Goal: Task Accomplishment & Management: Complete application form

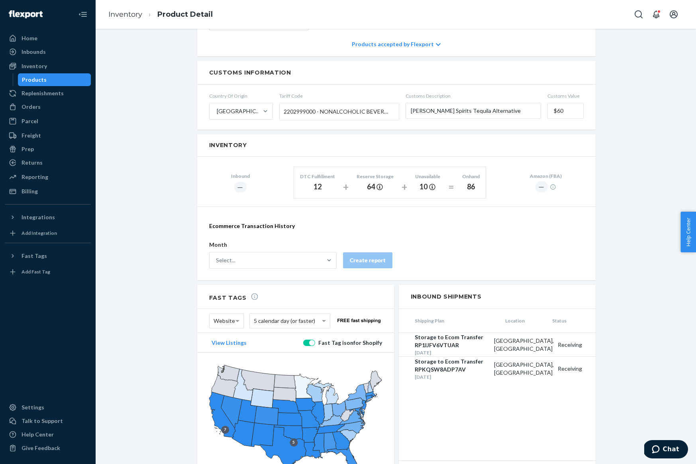
scroll to position [384, 0]
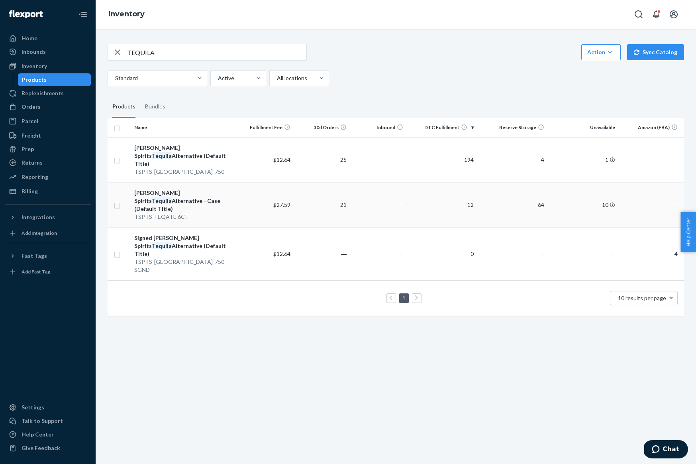
click at [154, 191] on div "[PERSON_NAME] Spirits Tequila Alternative - Case (Default Title)" at bounding box center [184, 201] width 100 height 24
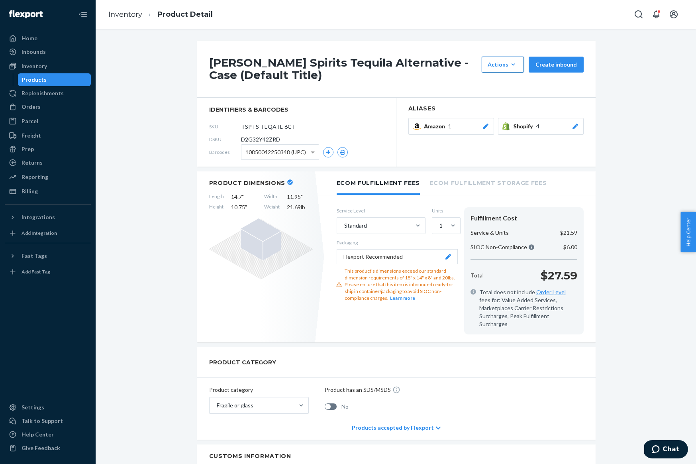
click at [516, 66] on icon "button" at bounding box center [513, 65] width 8 height 8
click at [546, 63] on button "Create inbound" at bounding box center [556, 65] width 55 height 16
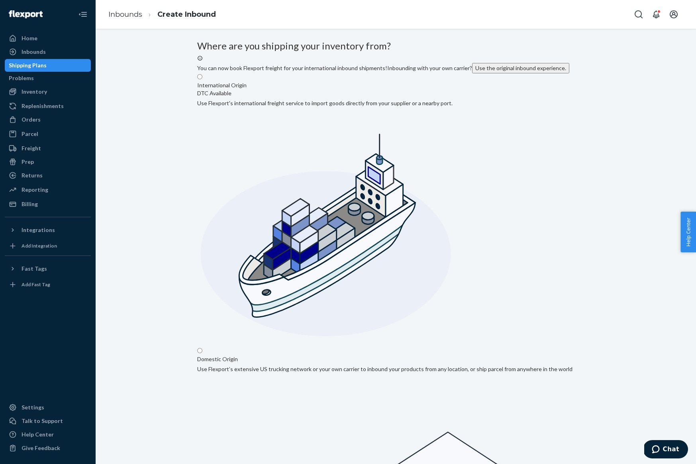
click at [380, 155] on label "International Origin DTC Available Use Flexport's international freight service…" at bounding box center [324, 209] width 255 height 272
click at [202, 79] on input "International Origin DTC Available Use Flexport's international freight service…" at bounding box center [199, 76] width 5 height 5
radio input "true"
click at [202, 348] on input "Domestic Origin Use Flexport’s extensive US trucking network or your own carrie…" at bounding box center [199, 350] width 5 height 5
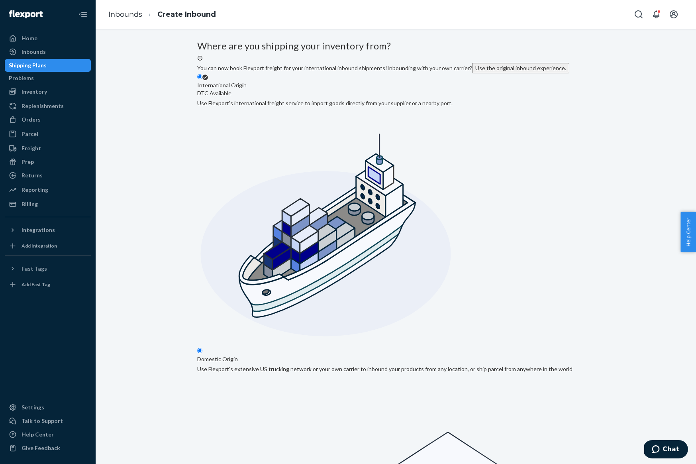
radio input "true"
radio input "false"
paste input "[PERSON_NAME]"
type input "[PERSON_NAME]"
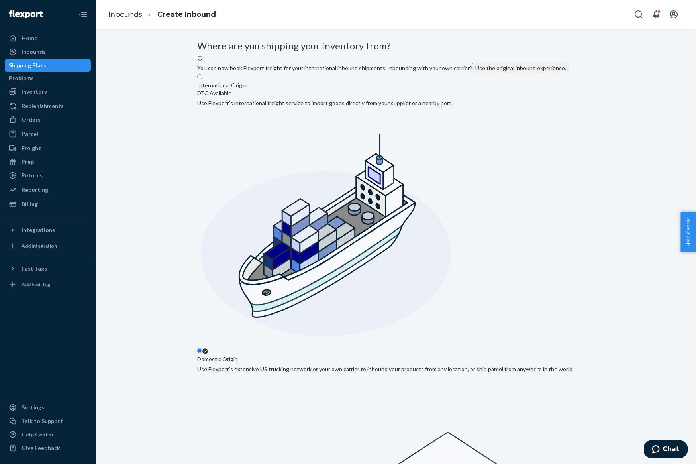
drag, startPoint x: 277, startPoint y: 253, endPoint x: 200, endPoint y: 251, distance: 77.3
paste input "[PERSON_NAME]"
drag, startPoint x: 255, startPoint y: 249, endPoint x: 188, endPoint y: 248, distance: 66.9
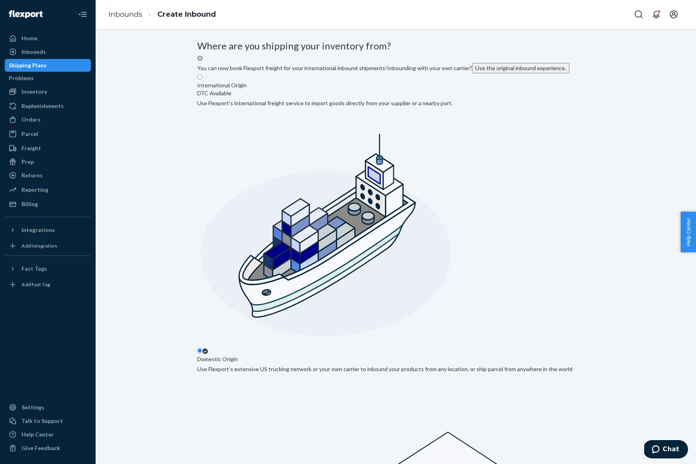
type input "Big Brands Oxnard"
paste input "[STREET_ADDRESS][PERSON_NAME]"
type input "[STREET_ADDRESS][PERSON_NAME]"
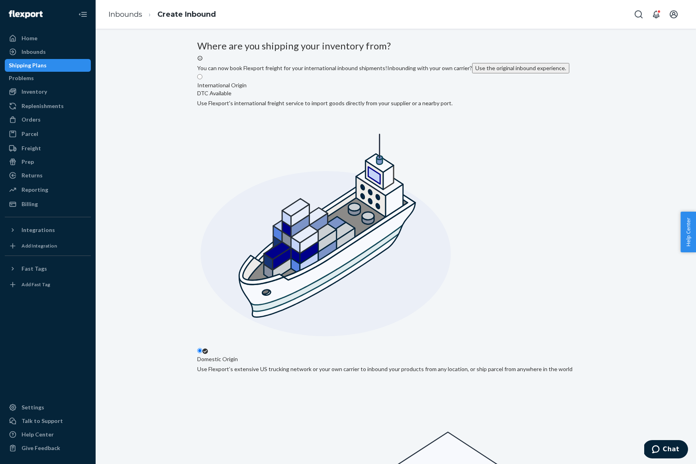
type input "UNIT 104"
type input "Oxnard"
type input "CA"
type input "93030"
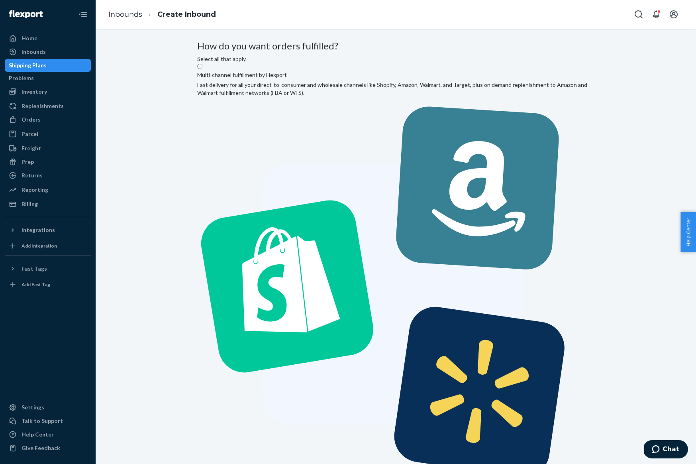
click at [351, 138] on label "Multi-channel fulfillment by Flexport Fast delivery for all your direct-to-cons…" at bounding box center [396, 279] width 398 height 433
click at [202, 69] on input "Multi-channel fulfillment by Flexport Fast delivery for all your direct-to-cons…" at bounding box center [199, 66] width 5 height 5
radio input "true"
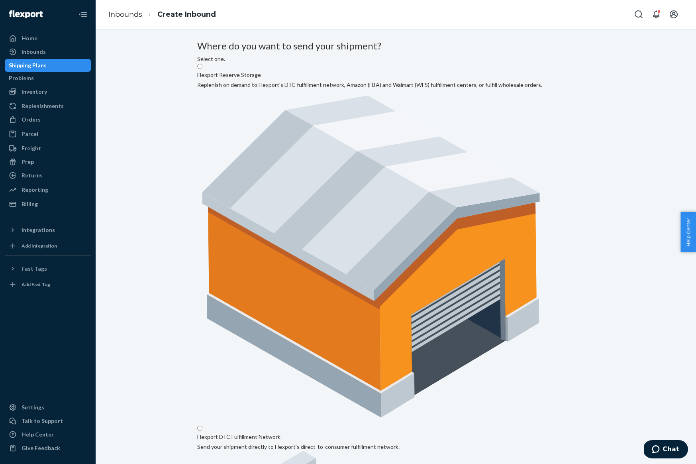
click at [317, 131] on label "Flexport Reserve Storage Replenish on demand to Flexport's DTC fulfillment netw…" at bounding box center [369, 243] width 345 height 360
click at [202, 69] on input "Flexport Reserve Storage Replenish on demand to Flexport's DTC fulfillment netw…" at bounding box center [199, 66] width 5 height 5
radio input "true"
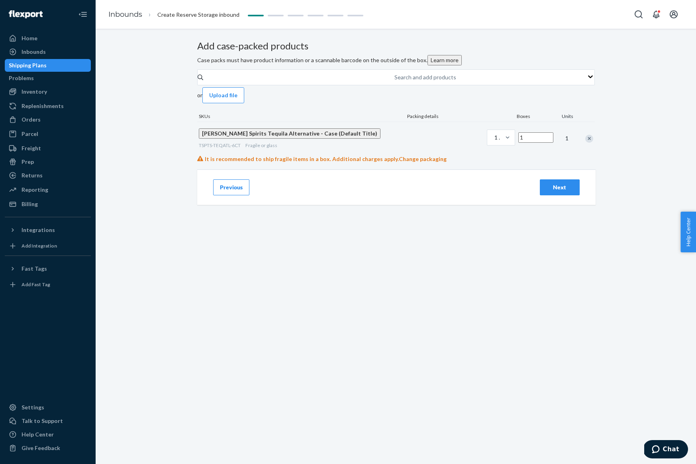
click at [518, 143] on input "1" at bounding box center [535, 137] width 35 height 10
type input "640"
click at [445, 162] on span "Change packaging" at bounding box center [423, 158] width 48 height 7
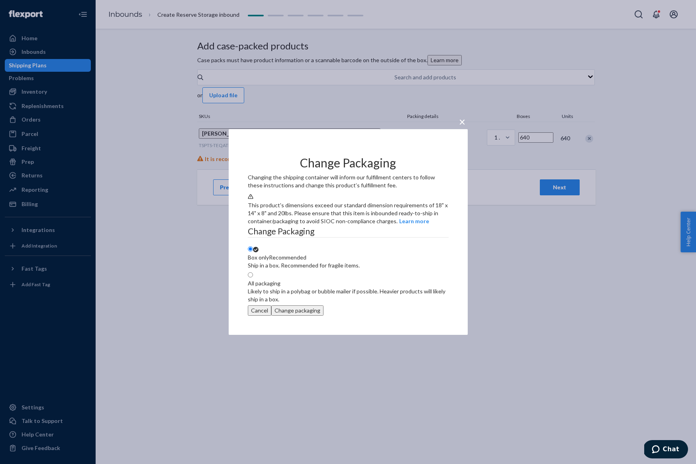
drag, startPoint x: 318, startPoint y: 336, endPoint x: 324, endPoint y: 336, distance: 5.6
click at [271, 316] on button "Cancel" at bounding box center [260, 310] width 24 height 10
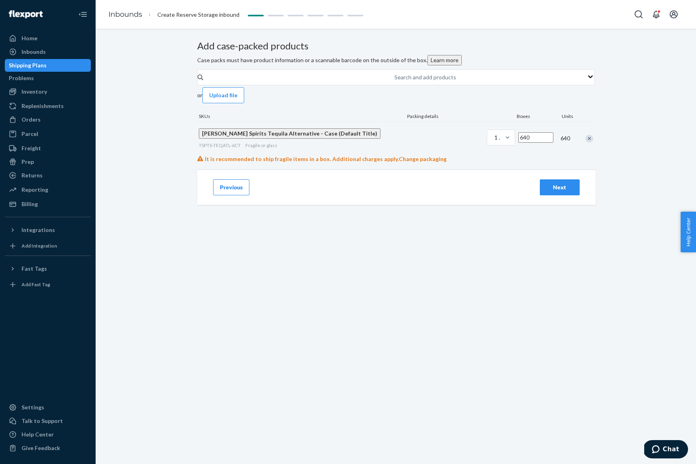
click at [156, 79] on div "Add case-packed products Case packs must have product information or a scannabl…" at bounding box center [396, 128] width 588 height 174
click at [124, 13] on link "Inbounds" at bounding box center [125, 14] width 34 height 9
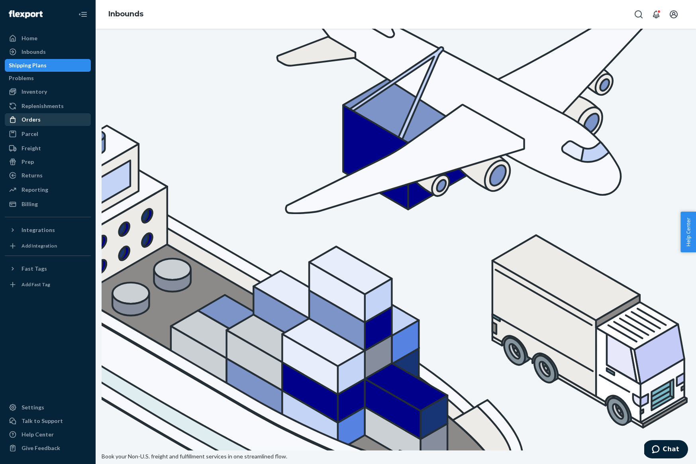
click at [66, 119] on div "Orders" at bounding box center [48, 119] width 84 height 11
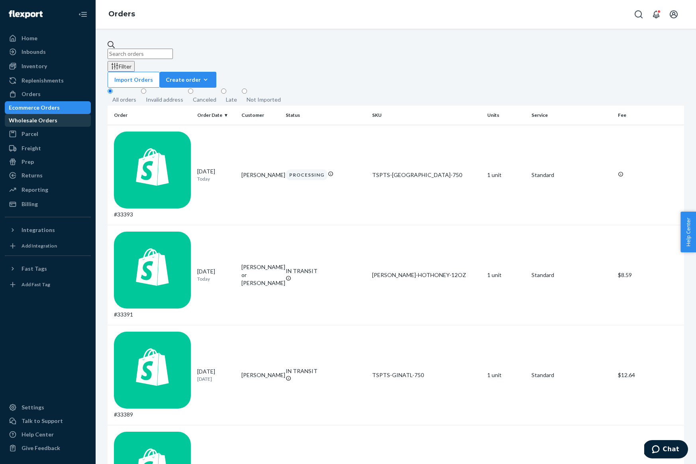
click at [57, 124] on div "Wholesale Orders" at bounding box center [33, 120] width 49 height 8
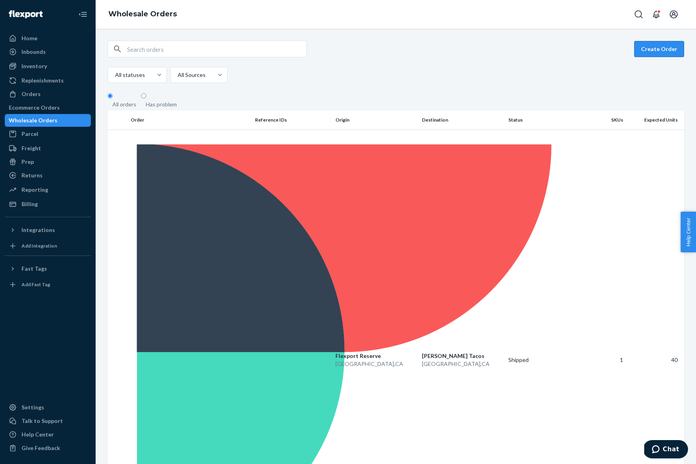
click at [663, 44] on button "Create Order" at bounding box center [659, 49] width 50 height 16
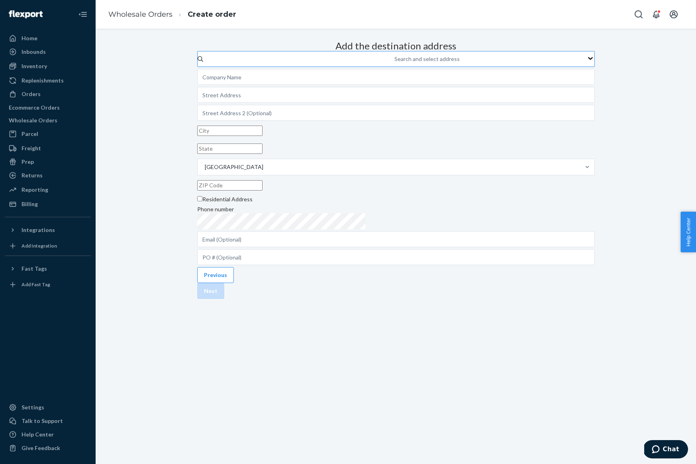
click at [394, 63] on div "Search and select address" at bounding box center [426, 59] width 65 height 8
click at [394, 63] on input "Search and select address" at bounding box center [394, 59] width 1 height 8
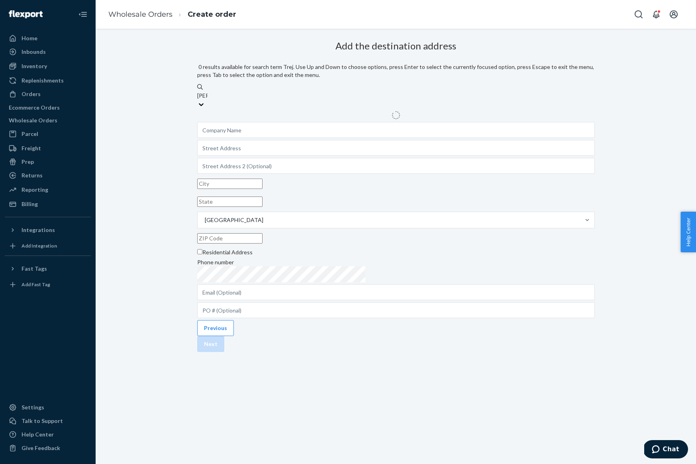
type input "[PERSON_NAME]"
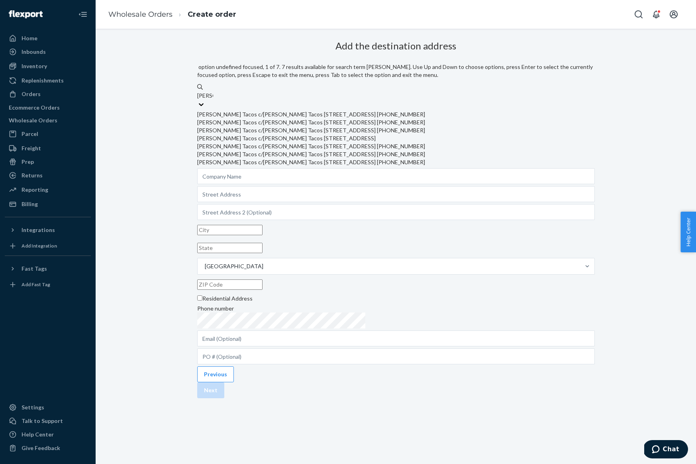
click at [380, 110] on div "[PERSON_NAME] Tacos c/[PERSON_NAME] Tacos [STREET_ADDRESS] [PHONE_NUMBER]" at bounding box center [396, 114] width 398 height 8
click at [213, 100] on input "[PERSON_NAME]" at bounding box center [205, 96] width 16 height 8
type input "[PERSON_NAME] Tacos"
type input "[STREET_ADDRESS]"
type input "Apt 2"
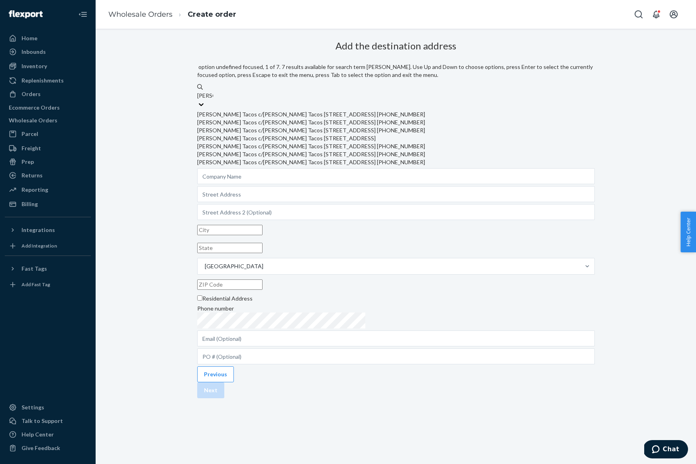
type input "[GEOGRAPHIC_DATA]"
type input "CA"
type input "90004"
type input "[PERSON_NAME][EMAIL_ADDRESS][DOMAIN_NAME]"
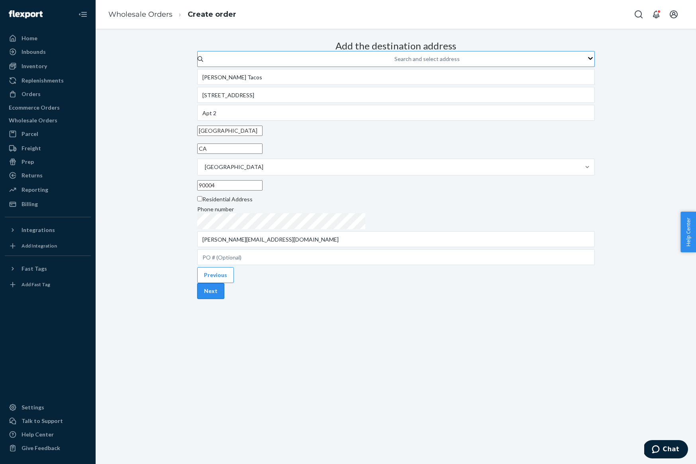
click at [224, 299] on button "Next" at bounding box center [210, 291] width 27 height 16
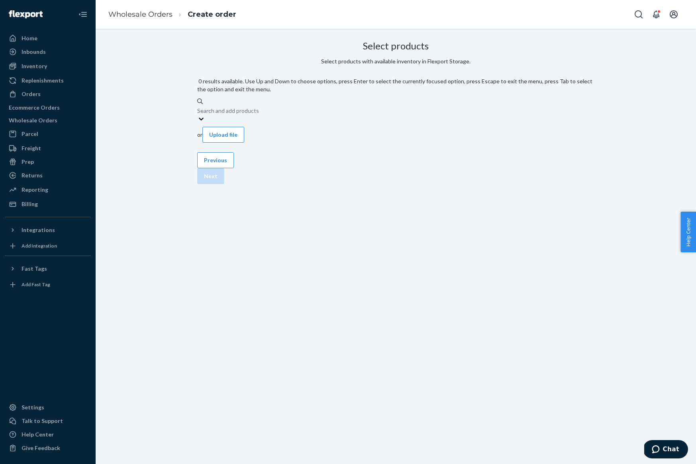
click at [360, 105] on div "Search and add products" at bounding box center [396, 110] width 398 height 10
click at [198, 106] on input "0 results available. Use Up and Down to choose options, press Enter to select t…" at bounding box center [197, 110] width 1 height 8
type input "Tequila"
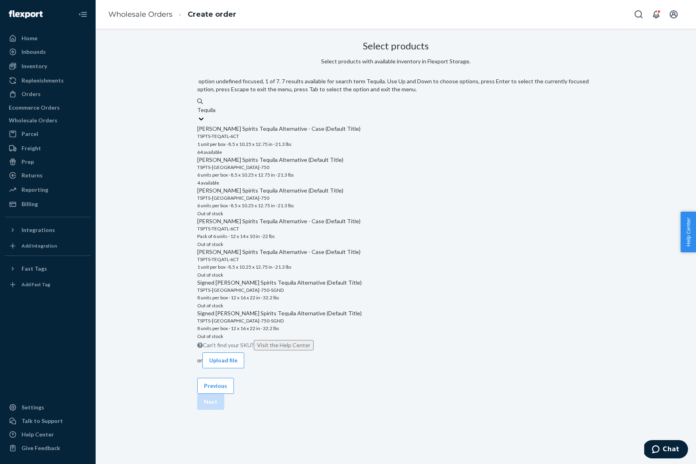
click at [347, 133] on div "TSPTS-TEQATL-6CT" at bounding box center [396, 136] width 398 height 7
click at [216, 114] on input "Tequila" at bounding box center [206, 110] width 18 height 8
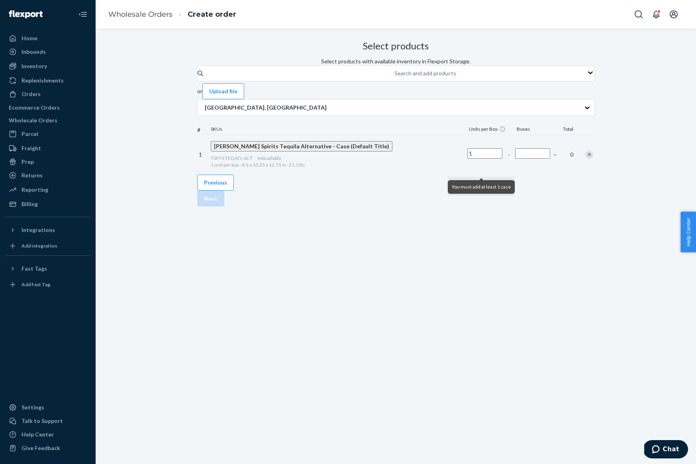
click at [515, 159] on input "Number of boxes" at bounding box center [532, 153] width 35 height 10
type input "64"
click at [224, 206] on button "Next" at bounding box center [210, 198] width 27 height 16
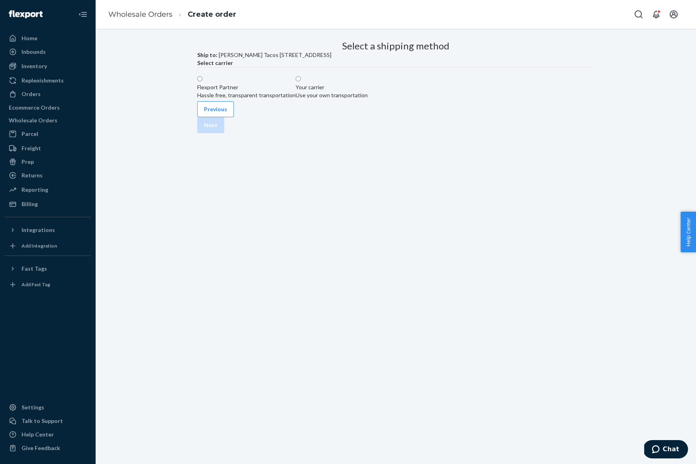
click at [296, 99] on label "Flexport Partner Hassle free, transparent transportation" at bounding box center [246, 87] width 98 height 24
click at [202, 81] on input "Flexport Partner Hassle free, transparent transportation" at bounding box center [199, 78] width 5 height 5
radio input "true"
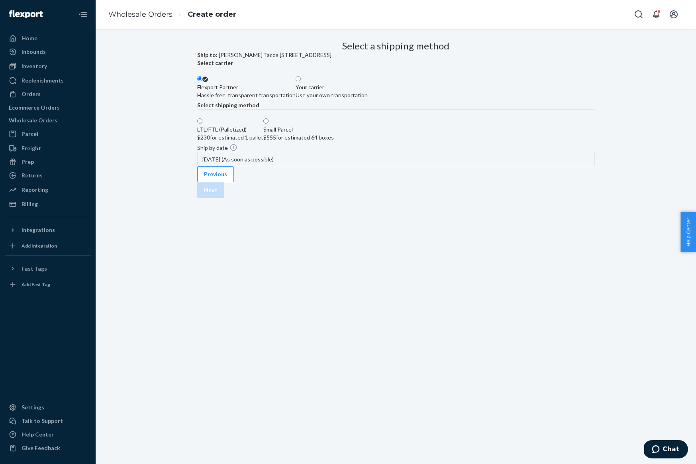
click at [263, 141] on label "LTL/FTL (Palletized) $230 for estimated 1 pallet" at bounding box center [230, 130] width 66 height 24
click at [202, 124] on input "LTL/FTL (Palletized) $230 for estimated 1 pallet" at bounding box center [199, 120] width 5 height 5
radio input "true"
click at [224, 198] on button "Next" at bounding box center [210, 190] width 27 height 16
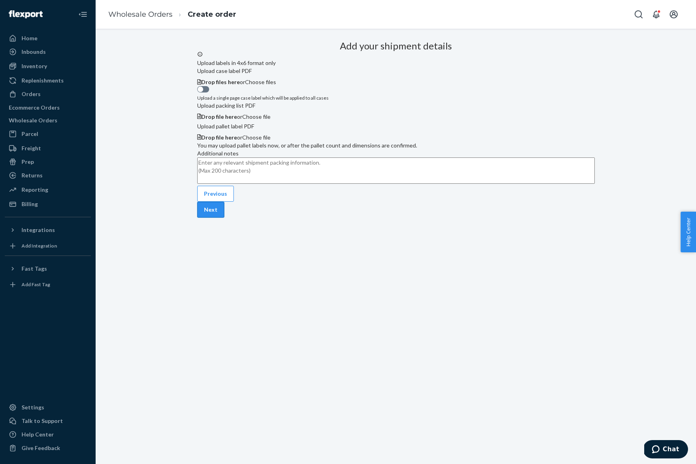
click at [224, 218] on button "Next" at bounding box center [210, 210] width 27 height 16
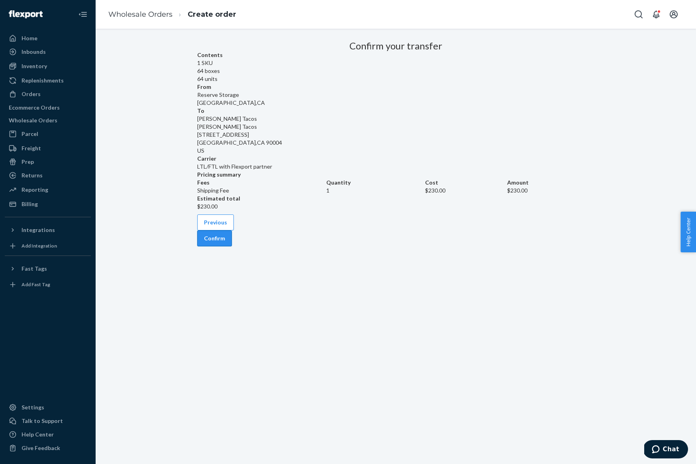
click at [232, 246] on button "Confirm" at bounding box center [214, 238] width 35 height 16
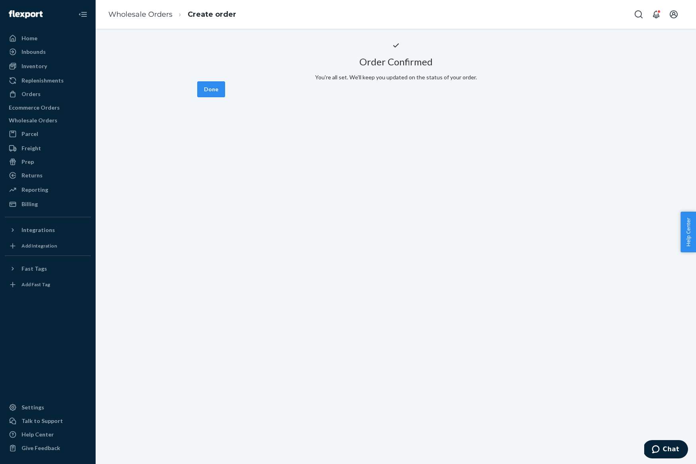
click at [225, 97] on button "Done" at bounding box center [211, 89] width 28 height 16
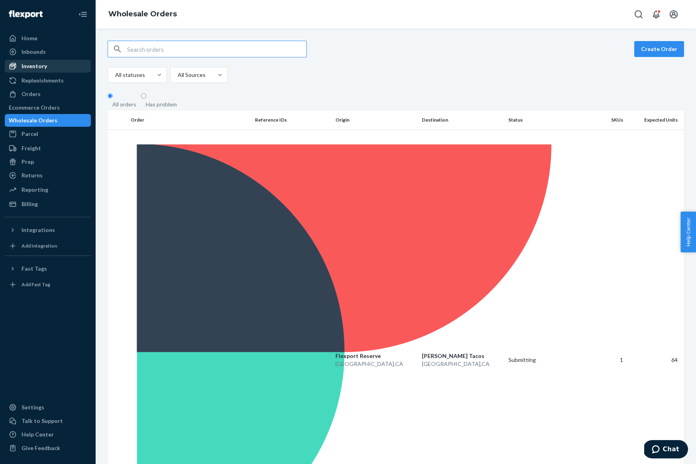
click at [53, 65] on div "Inventory" at bounding box center [48, 66] width 84 height 11
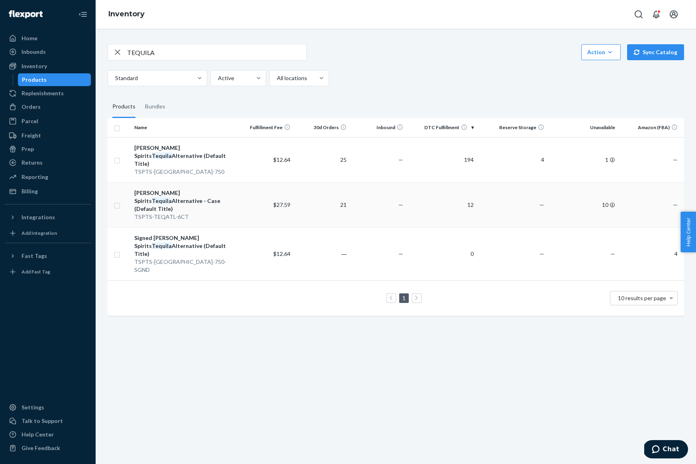
click at [160, 195] on div "[PERSON_NAME] Spirits Tequila Alternative - Case (Default Title)" at bounding box center [184, 201] width 100 height 24
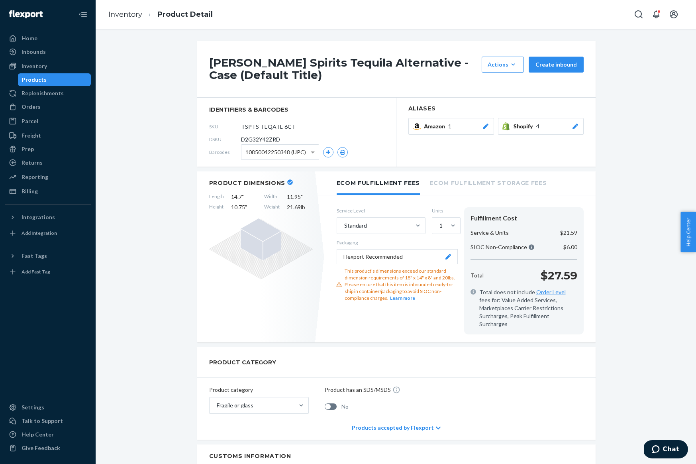
click at [452, 257] on button "Flexport Recommended" at bounding box center [397, 256] width 121 height 15
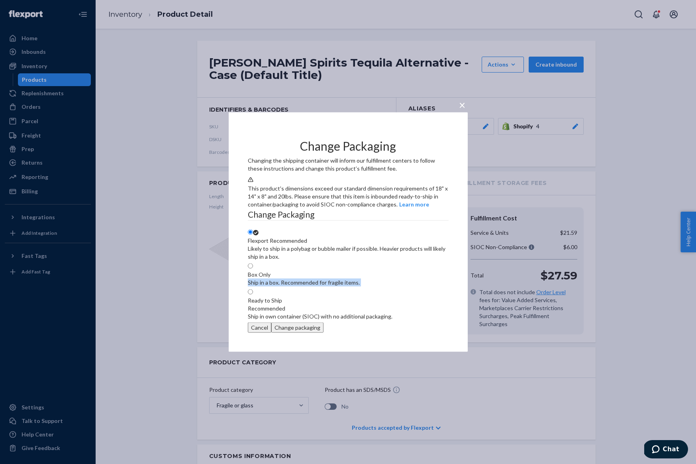
drag, startPoint x: 373, startPoint y: 269, endPoint x: 398, endPoint y: 301, distance: 41.1
click at [400, 300] on fieldset "Change Packaging Flexport Recommended Likely to ship in a polybag or bubble mai…" at bounding box center [348, 265] width 201 height 114
click at [390, 305] on label "Ready to Ship Recommended Ship in own container (SIOC) with no additional packa…" at bounding box center [320, 304] width 145 height 32
click at [253, 294] on input "Ready to Ship Recommended Ship in own container (SIOC) with no additional packa…" at bounding box center [250, 291] width 5 height 5
radio input "true"
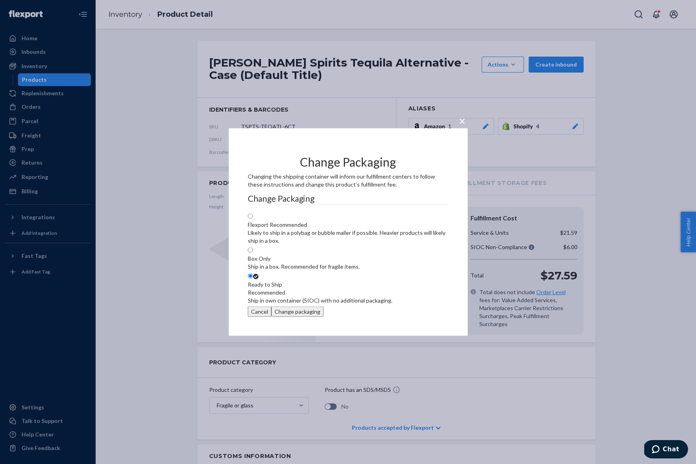
click at [324, 317] on button "Change packaging" at bounding box center [297, 311] width 52 height 10
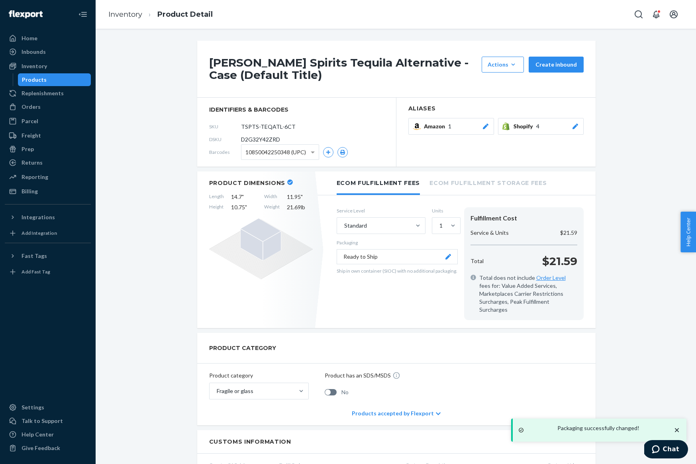
click at [287, 184] on icon at bounding box center [290, 182] width 6 height 6
click at [287, 183] on icon at bounding box center [290, 182] width 6 height 6
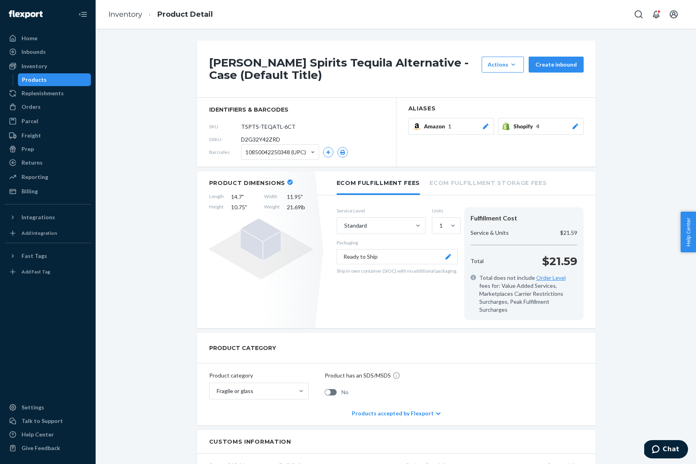
click at [282, 198] on div "Length 14.7 " Width 11.95 " Height 10.75 " Weight 21.69 lb" at bounding box center [261, 202] width 104 height 18
click at [272, 197] on span "Width" at bounding box center [272, 197] width 16 height 8
click at [453, 254] on button "Ready to Ship" at bounding box center [397, 256] width 121 height 15
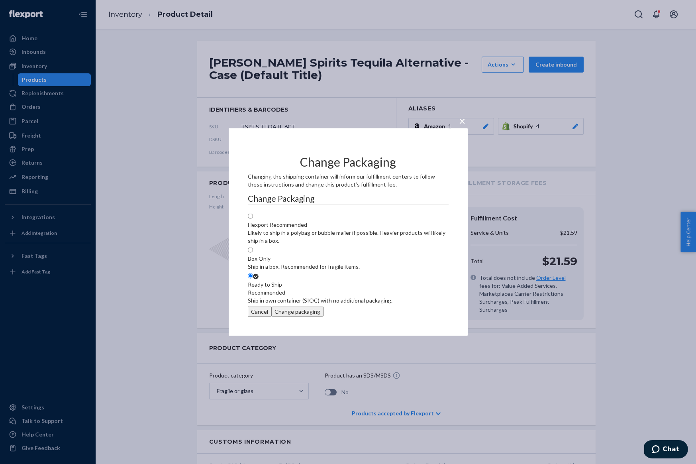
click at [239, 205] on div "× Change Packaging Changing the shipping container will inform our fulfillment …" at bounding box center [348, 232] width 239 height 208
click at [324, 317] on button "Change packaging" at bounding box center [297, 311] width 52 height 10
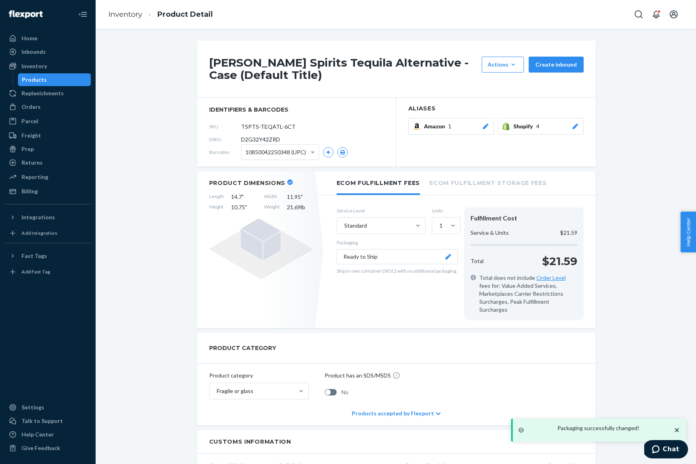
click at [443, 261] on button "Ready to Ship" at bounding box center [397, 256] width 121 height 15
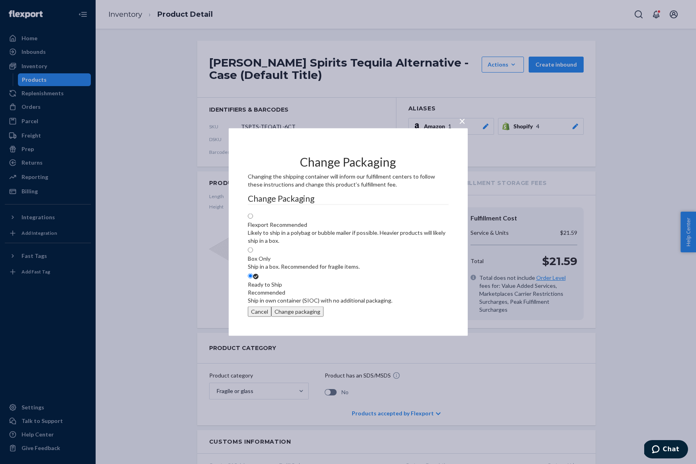
click at [360, 247] on label "Box Only Ship in a box. Recommended for fragile items." at bounding box center [304, 259] width 112 height 24
click at [253, 247] on input "Box Only Ship in a box. Recommended for fragile items." at bounding box center [250, 249] width 5 height 5
radio input "true"
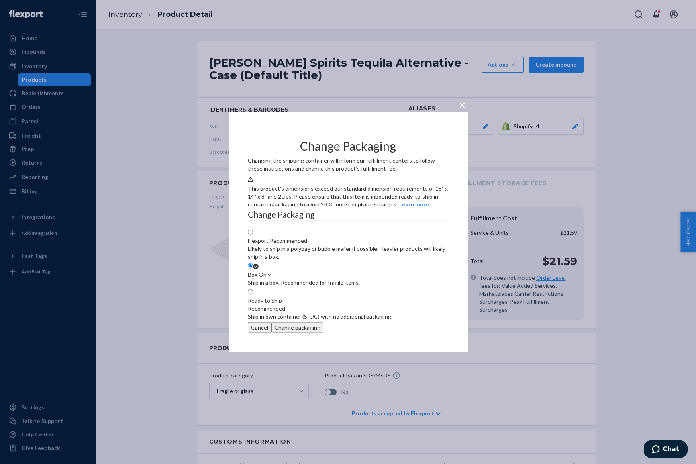
click at [324, 333] on button "Change packaging" at bounding box center [297, 327] width 52 height 10
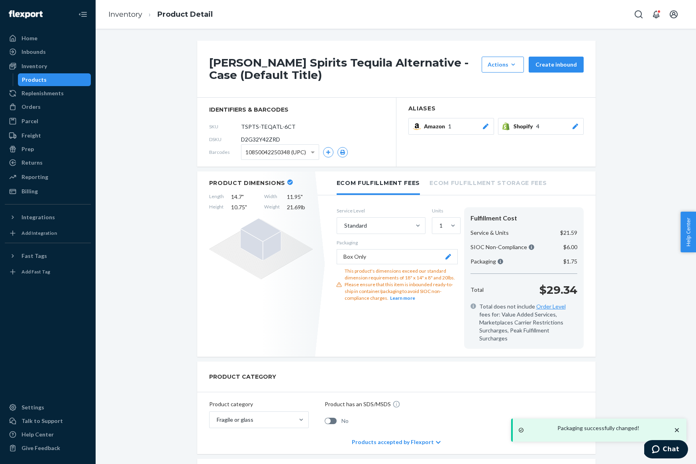
click at [448, 255] on icon at bounding box center [448, 257] width 6 height 6
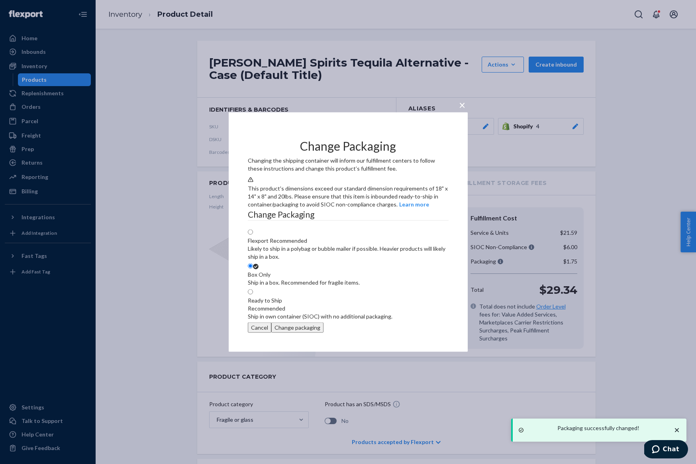
click at [392, 309] on div "Ready to Ship Recommended" at bounding box center [320, 304] width 145 height 16
click at [253, 294] on input "Ready to Ship Recommended Ship in own container (SIOC) with no additional packa…" at bounding box center [250, 291] width 5 height 5
radio input "true"
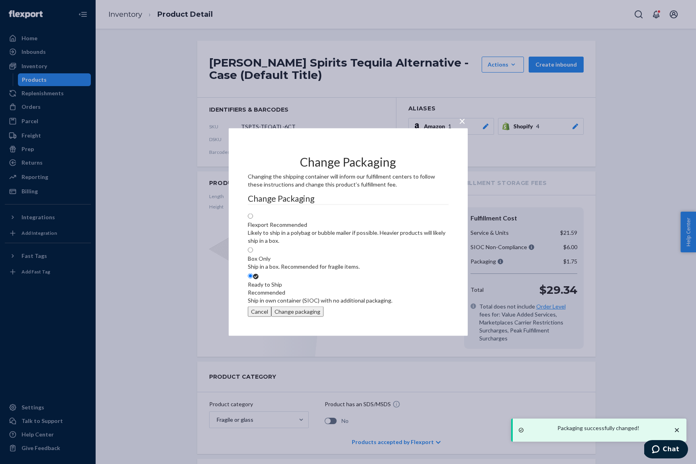
click at [324, 317] on button "Change packaging" at bounding box center [297, 311] width 52 height 10
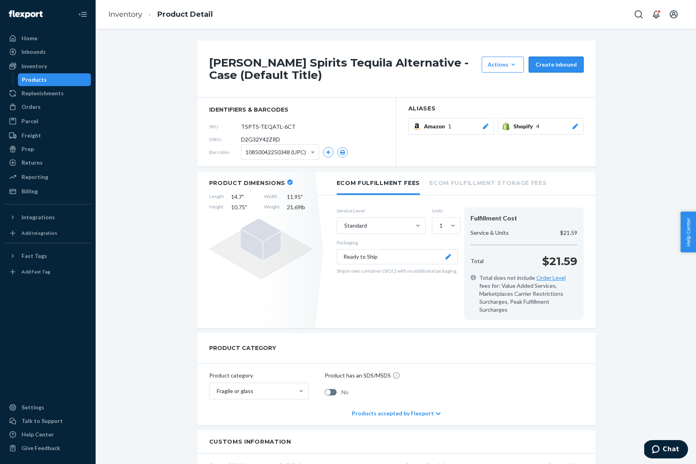
click at [553, 65] on button "Create inbound" at bounding box center [556, 65] width 55 height 16
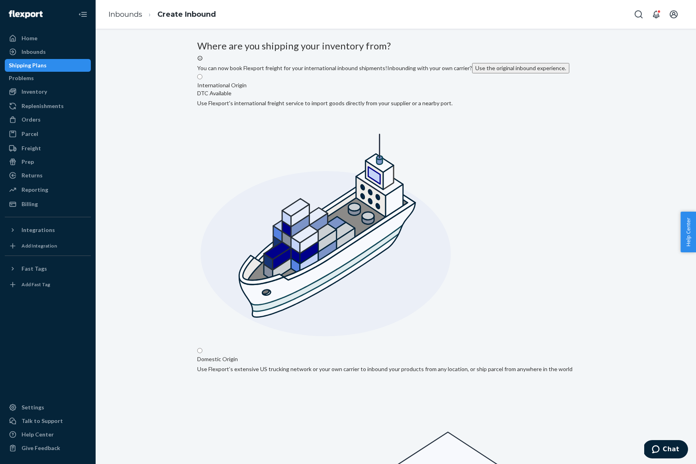
click at [202, 348] on input "Domestic Origin Use Flexport’s extensive US trucking network or your own carrie…" at bounding box center [199, 350] width 5 height 5
radio input "true"
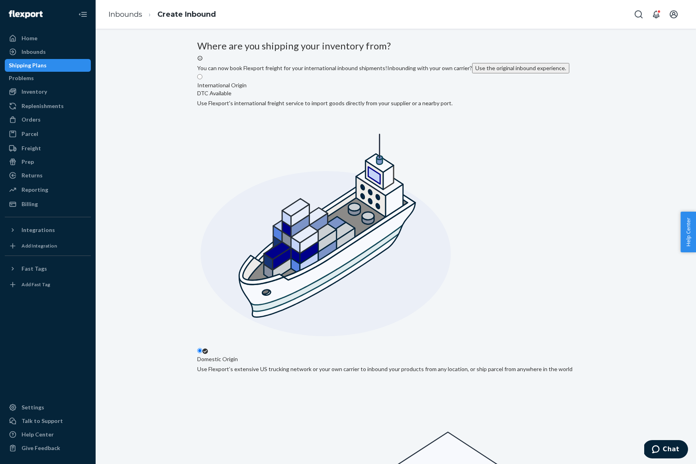
type input "Big Brands Oxnard"
paste input "[STREET_ADDRESS][PERSON_NAME]"
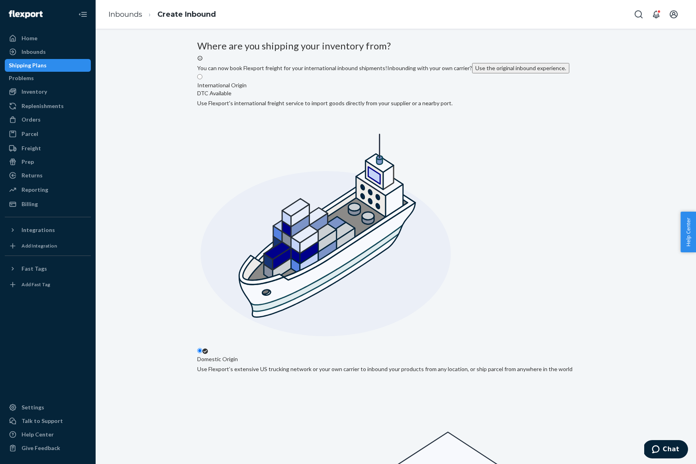
type input "[STREET_ADDRESS][PERSON_NAME]"
type input "UNIT 104"
type input "Oxnard"
type input "CA"
type input "93030"
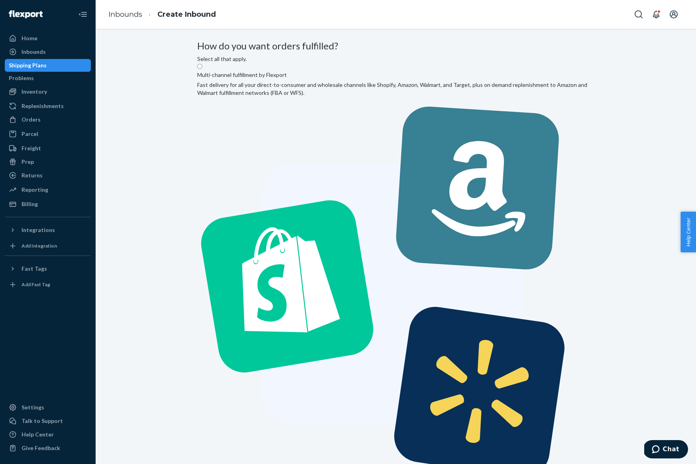
click at [342, 147] on label "Multi-channel fulfillment by Flexport Fast delivery for all your direct-to-cons…" at bounding box center [396, 279] width 398 height 433
click at [202, 69] on input "Multi-channel fulfillment by Flexport Fast delivery for all your direct-to-cons…" at bounding box center [199, 66] width 5 height 5
radio input "true"
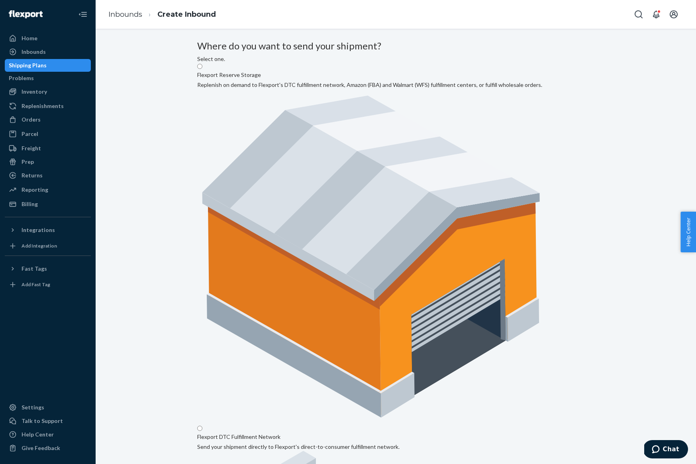
click at [351, 134] on label "Flexport Reserve Storage Replenish on demand to Flexport's DTC fulfillment netw…" at bounding box center [369, 243] width 345 height 360
click at [202, 69] on input "Flexport Reserve Storage Replenish on demand to Flexport's DTC fulfillment netw…" at bounding box center [199, 66] width 5 height 5
radio input "true"
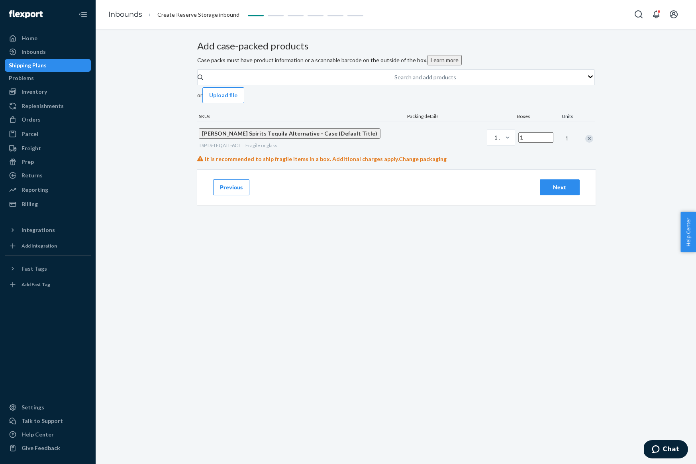
click at [518, 143] on input "1" at bounding box center [535, 137] width 35 height 10
type input "640"
drag, startPoint x: 555, startPoint y: 289, endPoint x: 467, endPoint y: 182, distance: 138.6
click at [467, 182] on div "Add case-packed products Case packs must have product information or a scannabl…" at bounding box center [396, 128] width 398 height 174
click at [447, 162] on span "Change packaging" at bounding box center [423, 158] width 48 height 7
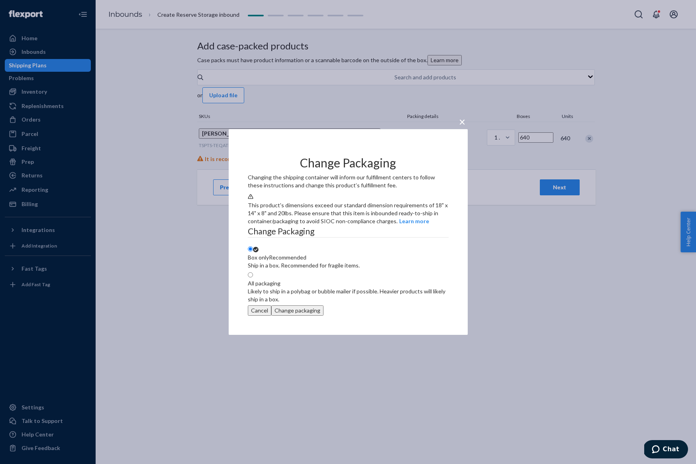
click at [360, 255] on label "Box only Recommended Ship in a box. Recommended for fragile items." at bounding box center [304, 257] width 112 height 24
click at [253, 251] on input "Box only Recommended Ship in a box. Recommended for fragile items." at bounding box center [250, 248] width 5 height 5
click at [324, 316] on button "Change packaging" at bounding box center [297, 310] width 52 height 10
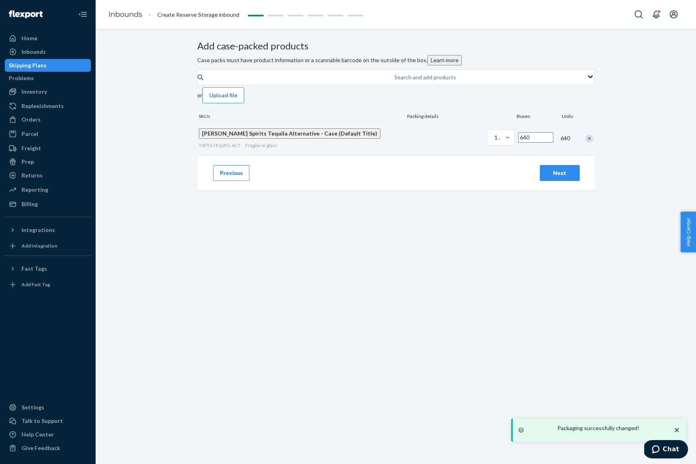
click at [553, 177] on div "Next" at bounding box center [560, 173] width 26 height 8
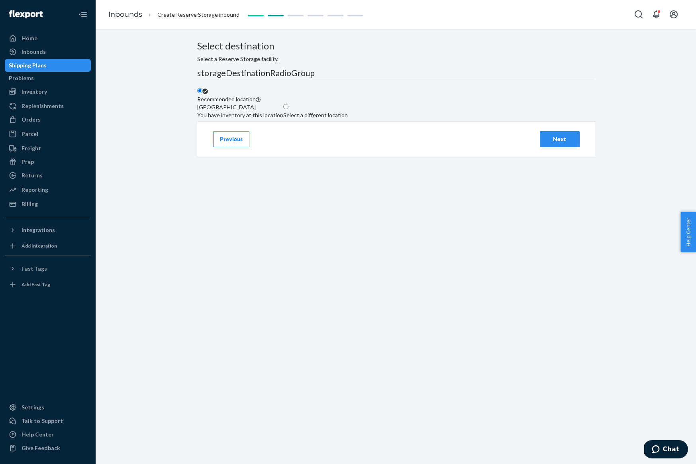
click at [283, 119] on div "[GEOGRAPHIC_DATA] You have inventory at this location" at bounding box center [240, 111] width 86 height 16
click at [202, 93] on input "Recommended location [GEOGRAPHIC_DATA] You have inventory at this location" at bounding box center [199, 90] width 5 height 5
click at [348, 119] on label "Select a different location" at bounding box center [315, 111] width 65 height 16
click at [288, 109] on input "Select a different location" at bounding box center [285, 106] width 5 height 5
radio input "true"
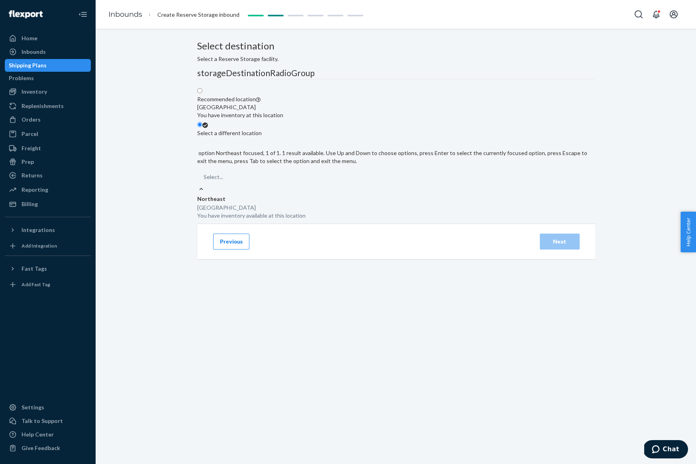
click at [428, 185] on div "Select..." at bounding box center [396, 177] width 398 height 16
click at [204, 181] on input "option Northeast focused, 1 of 1. 1 result available. Use Up and Down to choose…" at bounding box center [204, 177] width 1 height 8
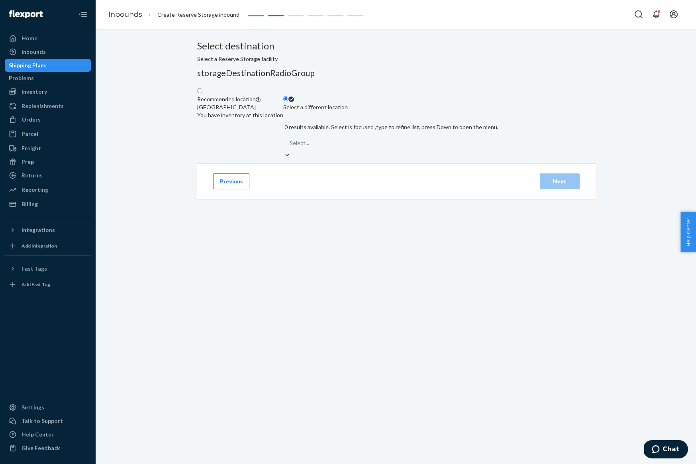
click at [438, 151] on div "Select..." at bounding box center [390, 143] width 215 height 16
click at [290, 147] on input "0 results available. Select is focused ,type to refine list, press Down to open…" at bounding box center [290, 143] width 1 height 8
click at [283, 119] on div "[GEOGRAPHIC_DATA] You have inventory at this location" at bounding box center [240, 111] width 86 height 16
click at [202, 93] on input "Recommended location [GEOGRAPHIC_DATA] You have inventory at this location" at bounding box center [199, 90] width 5 height 5
radio input "true"
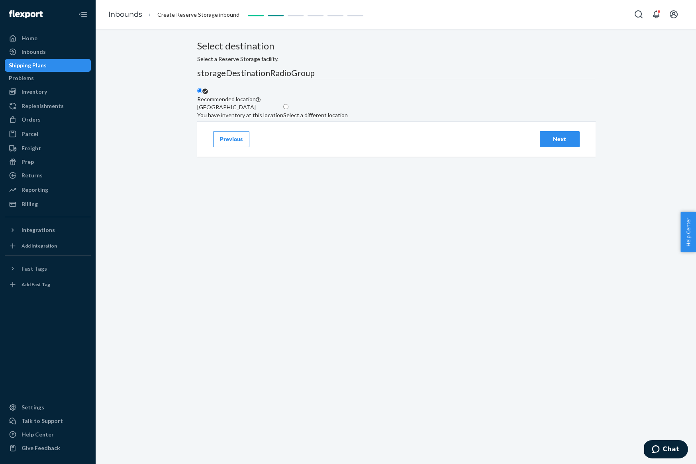
click at [557, 147] on button "Next" at bounding box center [560, 139] width 40 height 16
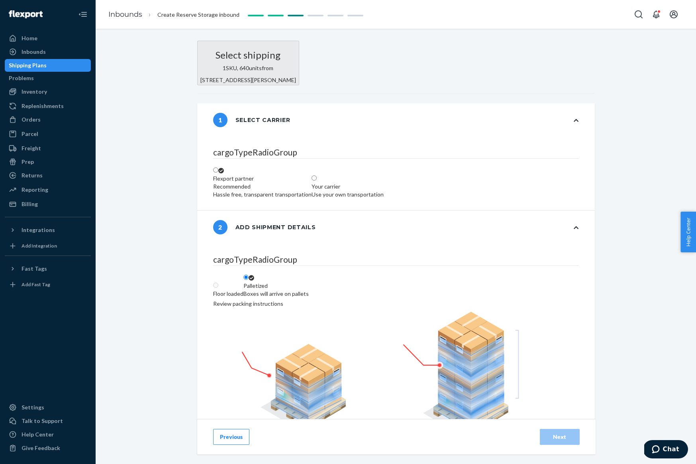
radio input "false"
type input "11"
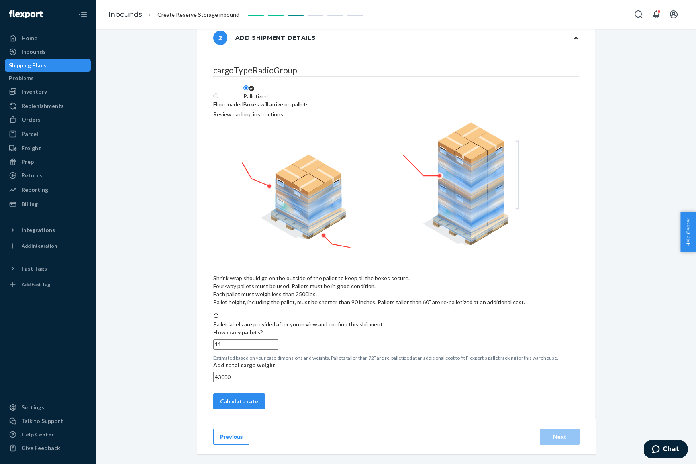
scroll to position [229, 0]
click at [225, 339] on input "11" at bounding box center [245, 344] width 65 height 10
click at [224, 339] on input "11" at bounding box center [245, 344] width 65 height 10
radio input "false"
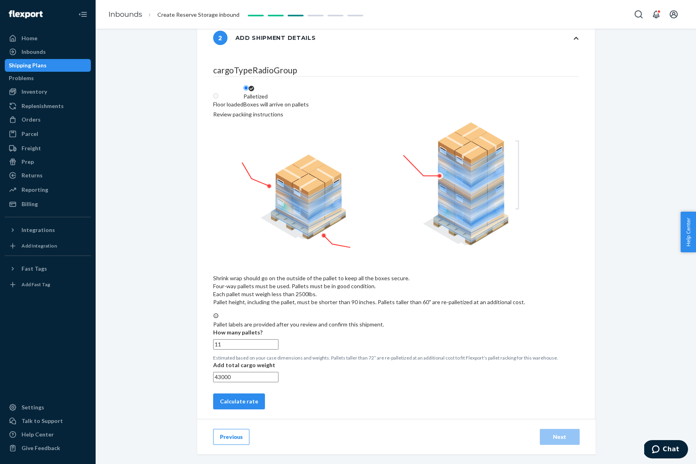
type input "1"
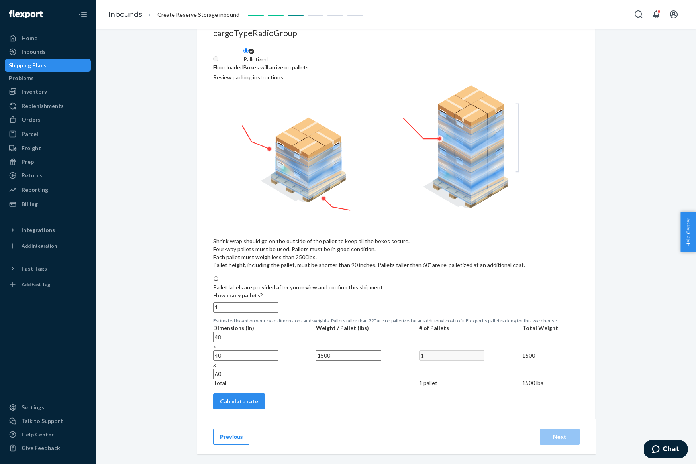
radio input "false"
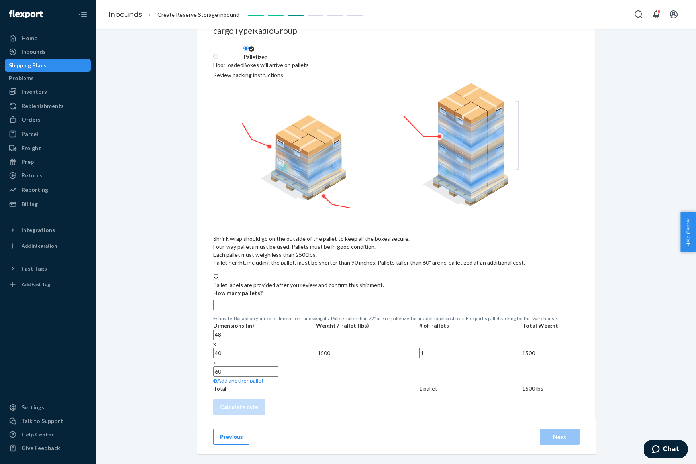
radio input "false"
type input "1"
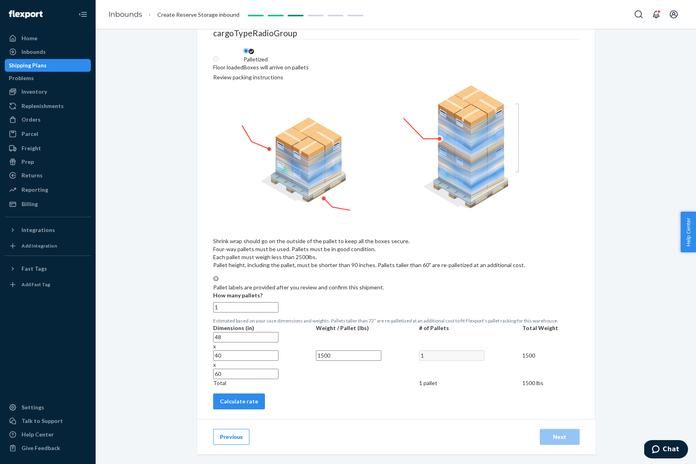
radio input "false"
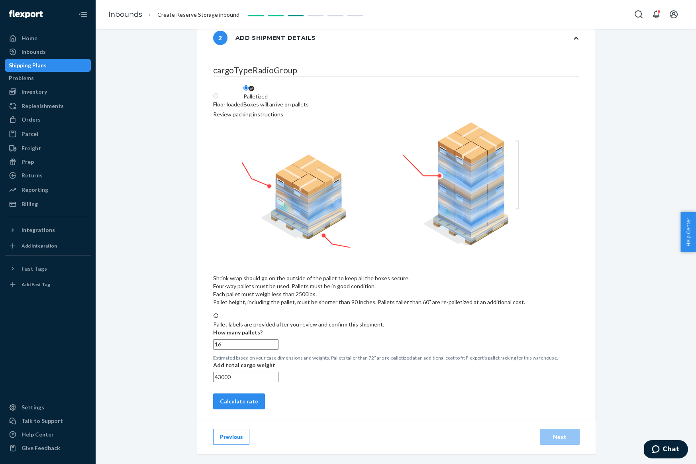
type input "16"
radio input "false"
type input "1"
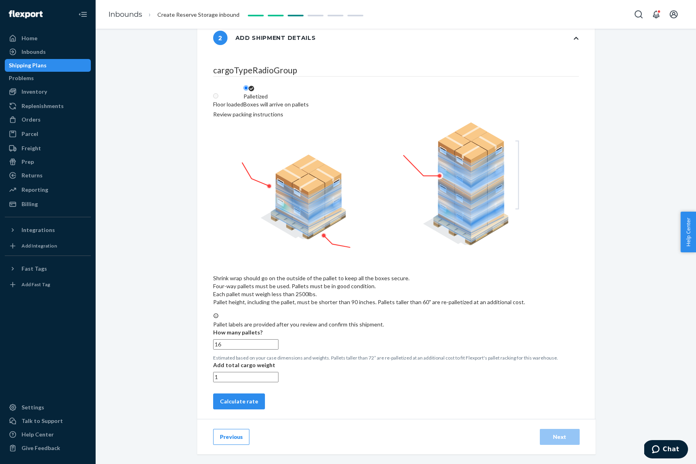
radio input "false"
type input "15"
radio input "false"
type input "15.0"
radio input "false"
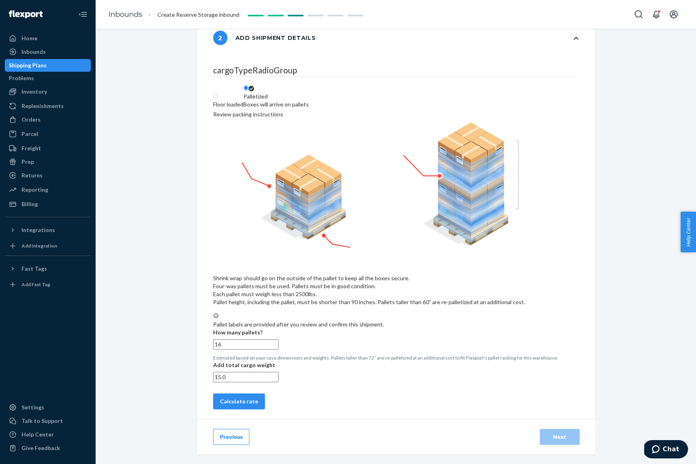
type input "15.00"
radio input "false"
type input "15.000"
radio input "false"
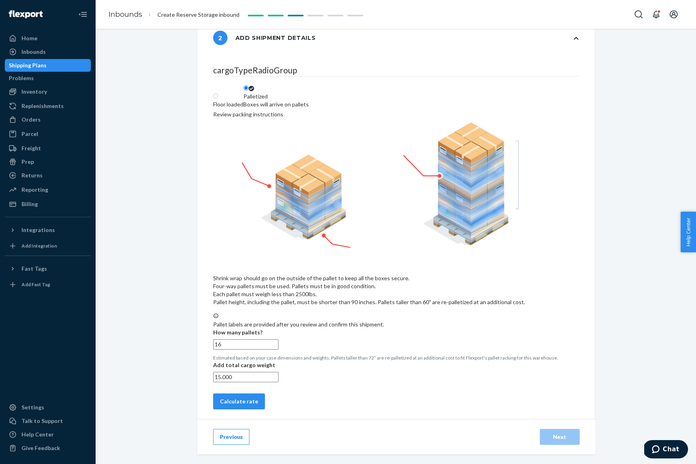
type input "15.00"
radio input "false"
type input "15.0"
radio input "false"
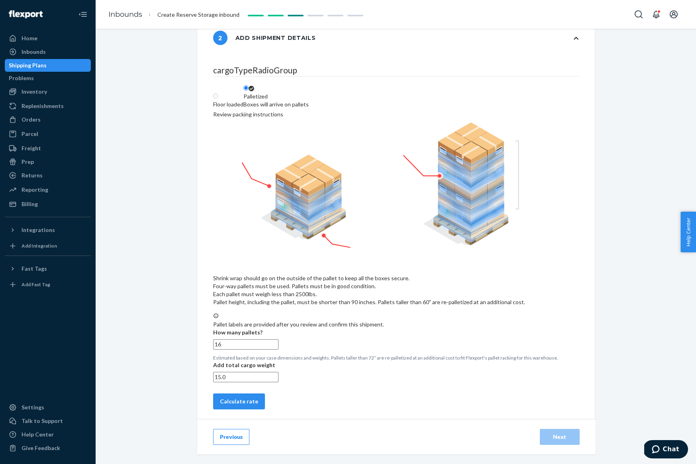
type input "15"
radio input "false"
type input "150"
radio input "false"
type input "1500"
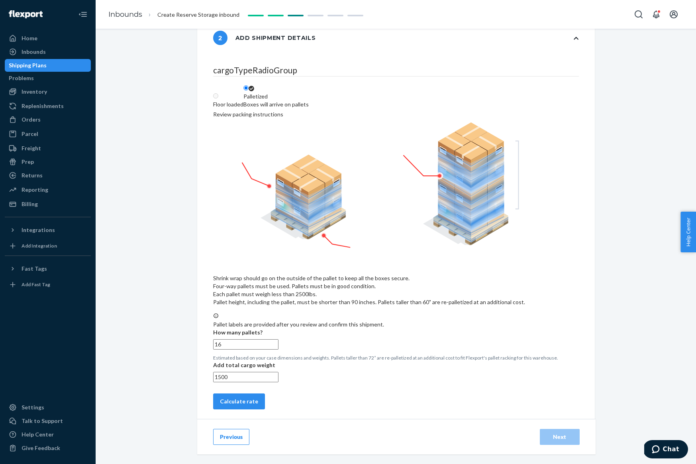
radio input "false"
type input "15000"
click at [265, 402] on button "Calculate rate" at bounding box center [239, 401] width 52 height 16
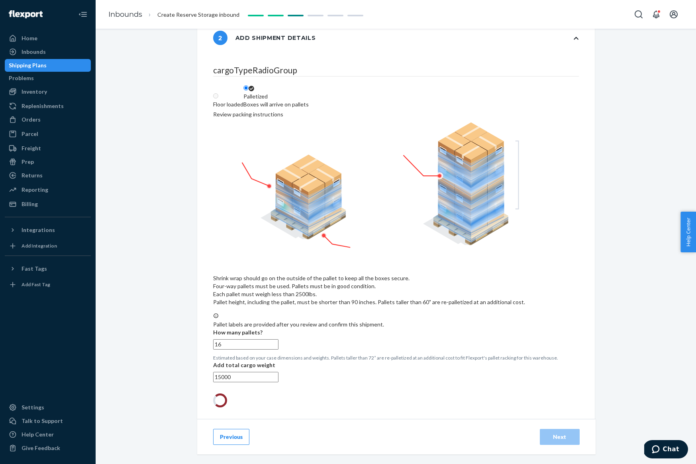
click at [229, 402] on div at bounding box center [220, 400] width 18 height 18
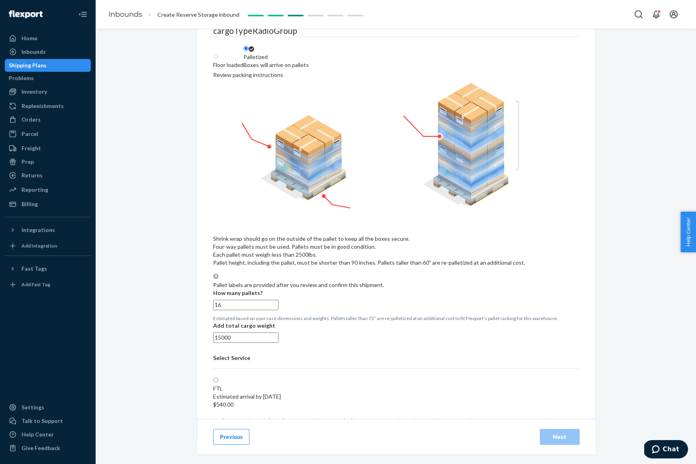
scroll to position [295, 0]
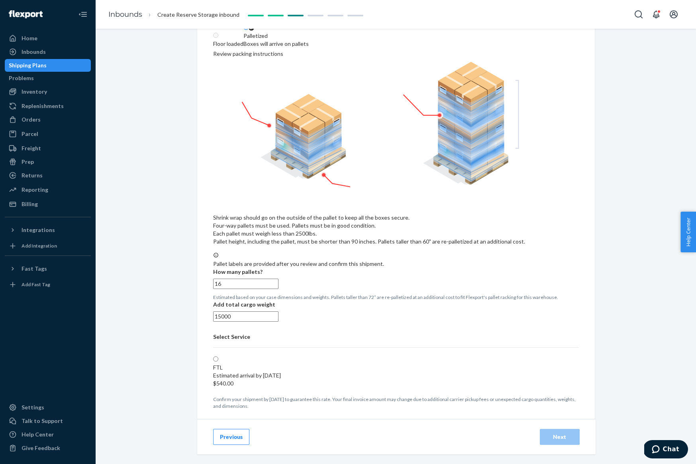
click at [223, 278] on input "16" at bounding box center [245, 283] width 65 height 10
radio input "false"
type input "1"
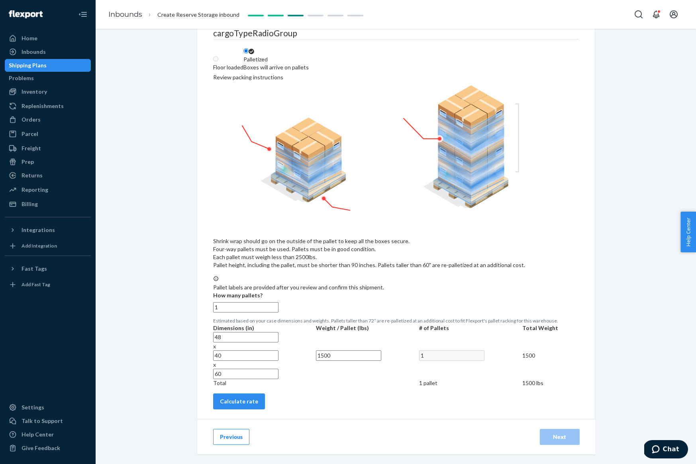
radio input "false"
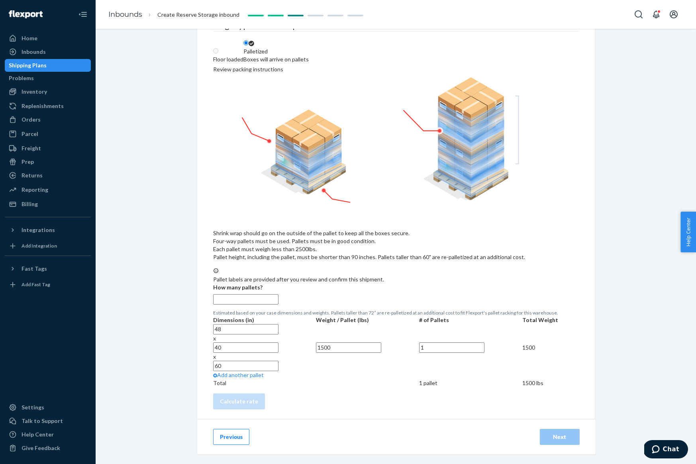
radio input "false"
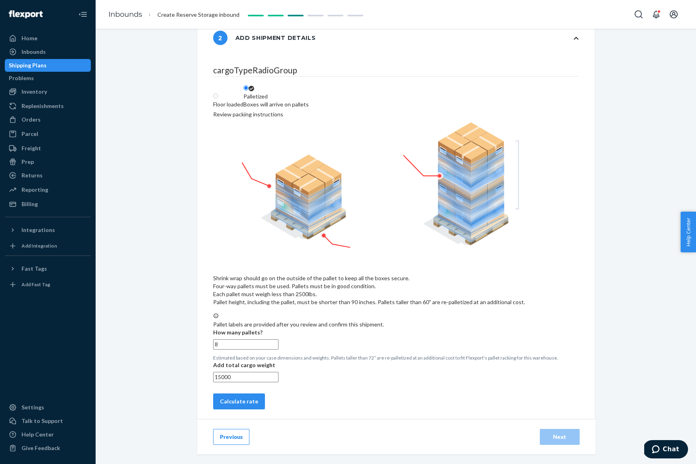
type input "8"
click at [220, 379] on input "15000" at bounding box center [245, 377] width 65 height 10
radio input "false"
type input "8"
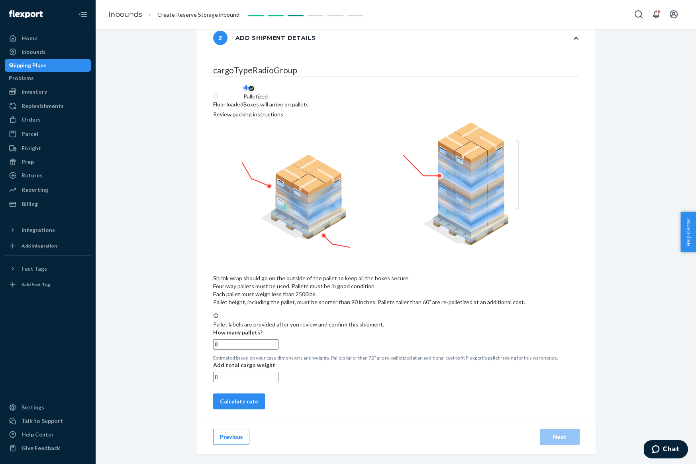
radio input "false"
type input "80"
radio input "false"
type input "800"
radio input "false"
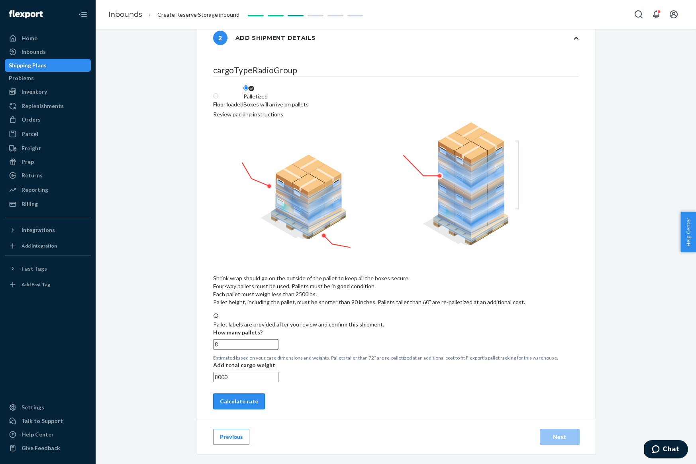
type input "8000"
click at [265, 396] on button "Calculate rate" at bounding box center [239, 401] width 52 height 16
radio input "false"
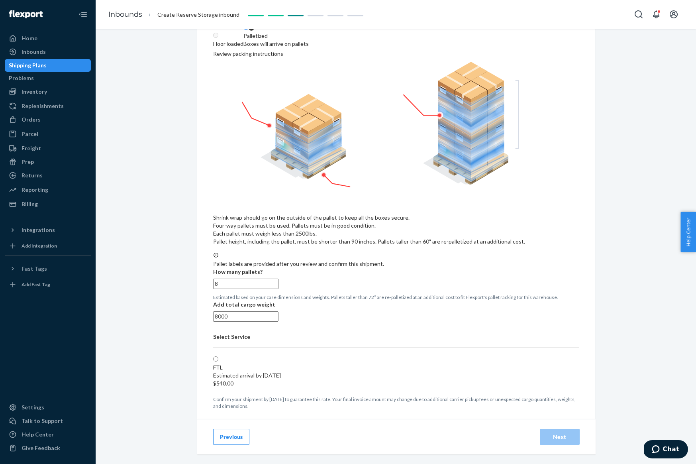
scroll to position [295, 0]
click at [239, 435] on button "Previous" at bounding box center [231, 437] width 36 height 16
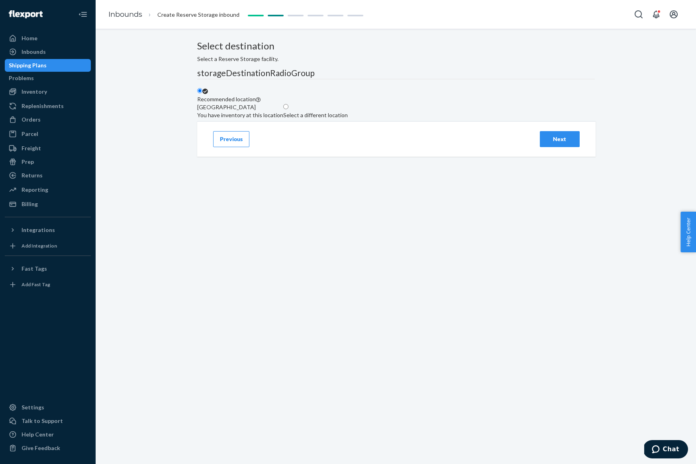
click at [348, 119] on div "Select a different location" at bounding box center [315, 115] width 65 height 8
click at [288, 109] on input "Select a different location" at bounding box center [285, 106] width 5 height 5
radio input "true"
click at [337, 126] on div "[GEOGRAPHIC_DATA] You have inventory available at this location" at bounding box center [314, 119] width 46 height 14
click at [291, 119] on input "[GEOGRAPHIC_DATA], [GEOGRAPHIC_DATA] [GEOGRAPHIC_DATA] You have inventory avail…" at bounding box center [290, 115] width 1 height 8
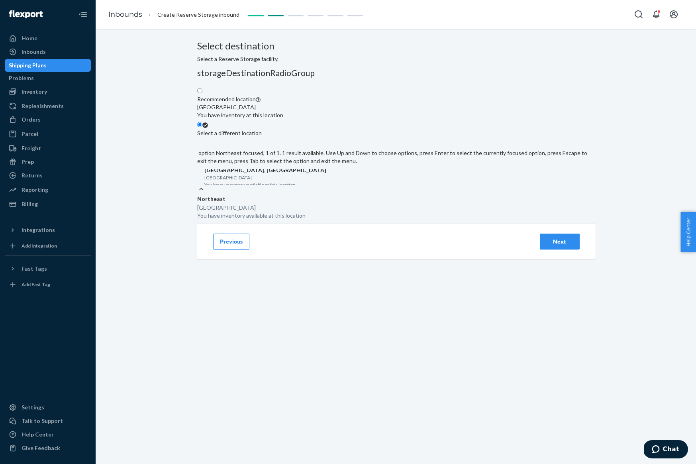
click at [430, 203] on header "Northeast" at bounding box center [396, 199] width 398 height 8
click at [204, 181] on input "option Northeast focused, 1 of 1. 1 result available. Use Up and Down to choose…" at bounding box center [204, 177] width 1 height 8
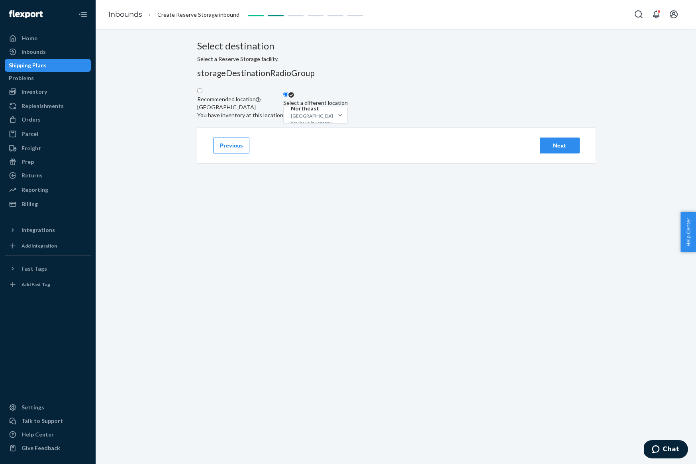
click at [557, 149] on div "Next" at bounding box center [560, 145] width 26 height 8
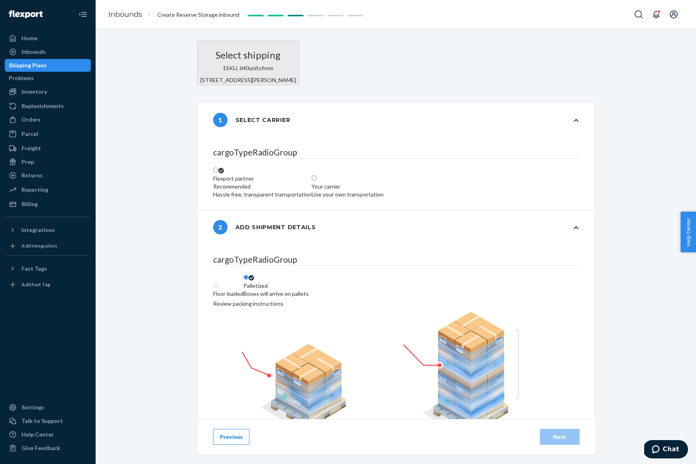
radio input "false"
type input "11"
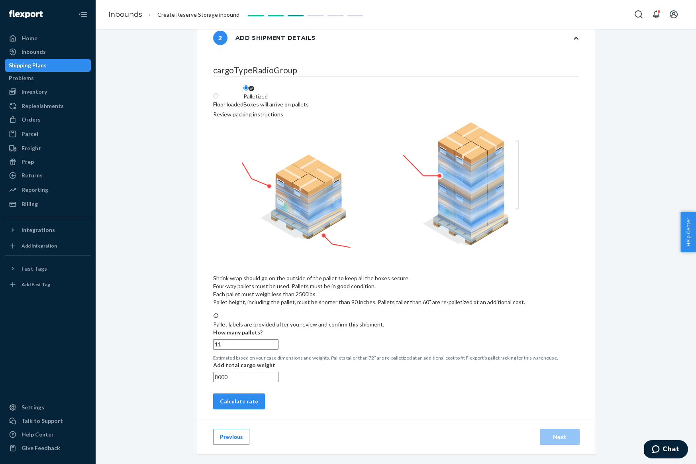
scroll to position [229, 0]
click at [221, 339] on input "11" at bounding box center [245, 344] width 65 height 10
radio input "false"
type input "8"
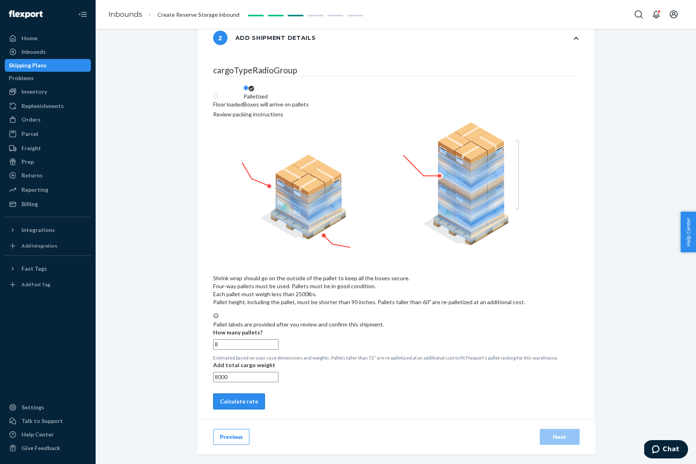
click at [265, 398] on button "Calculate rate" at bounding box center [239, 401] width 52 height 16
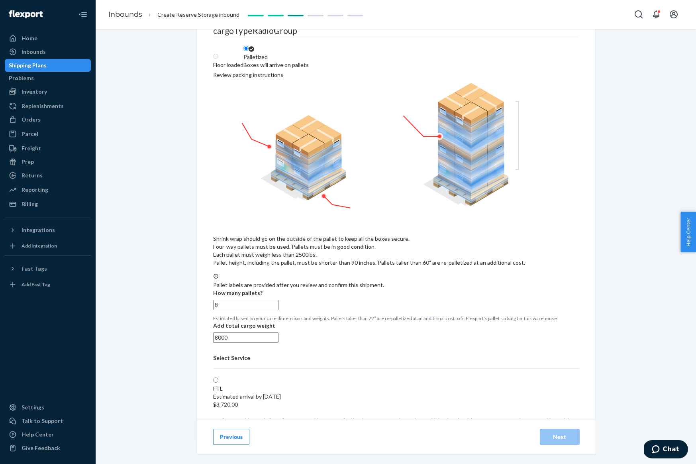
scroll to position [295, 0]
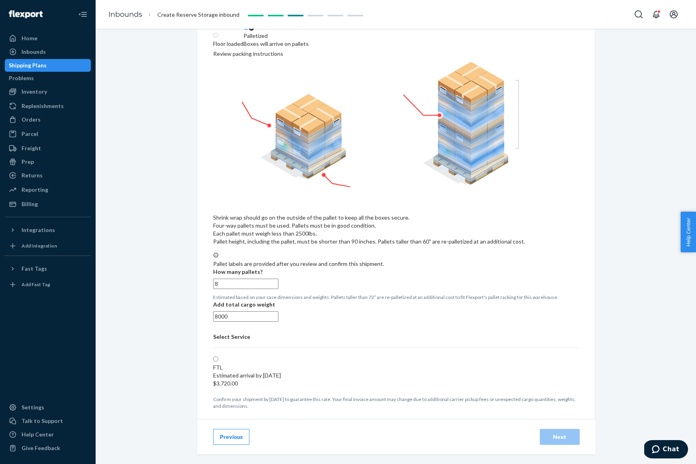
click at [223, 278] on input "8" at bounding box center [245, 283] width 65 height 10
radio input "false"
type input "1"
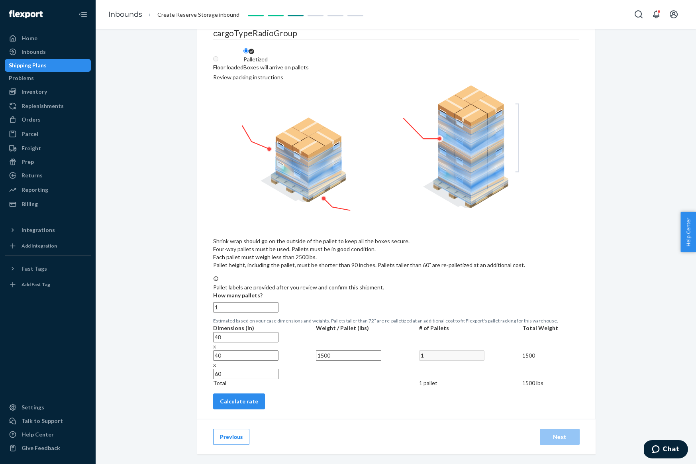
radio input "false"
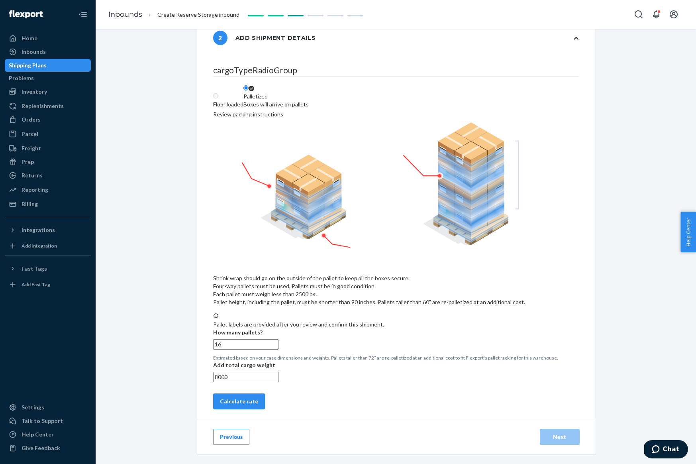
type input "16"
radio input "false"
type input "1"
radio input "false"
type input "15"
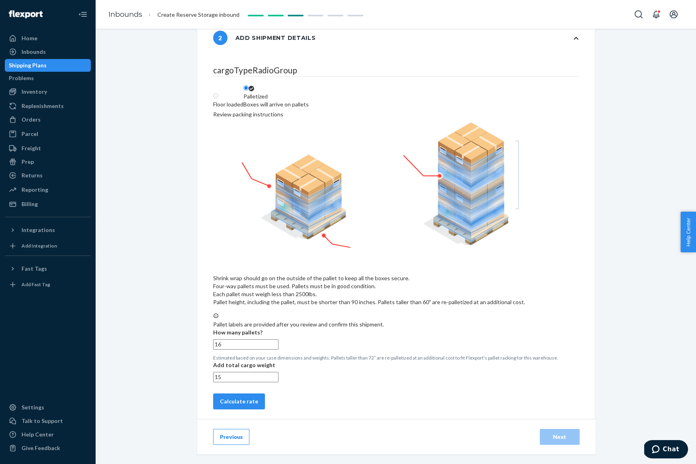
radio input "false"
type input "150"
radio input "false"
type input "1500"
radio input "false"
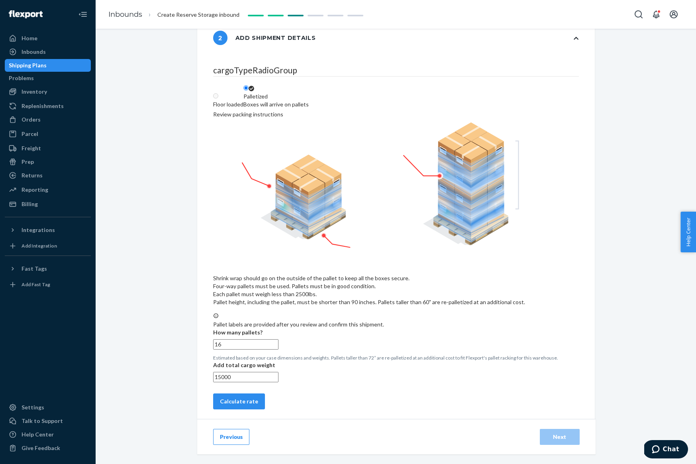
scroll to position [0, 1]
type input "15000"
click at [265, 402] on button "Calculate rate" at bounding box center [239, 401] width 52 height 16
radio input "false"
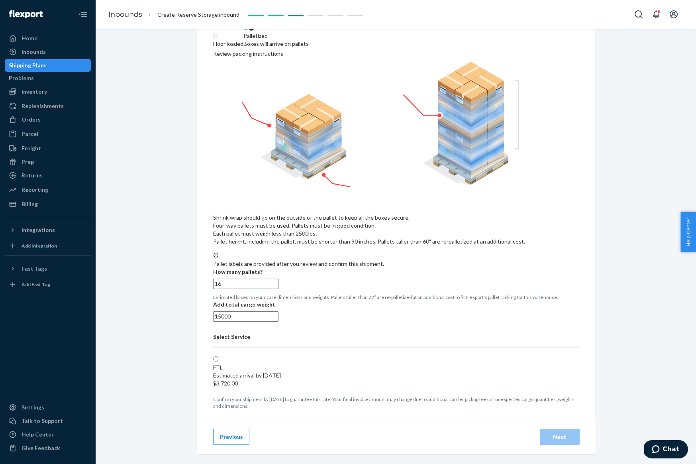
scroll to position [272, 0]
click at [410, 321] on div "15000" at bounding box center [396, 316] width 366 height 10
click at [278, 321] on input "15000" at bounding box center [245, 316] width 65 height 10
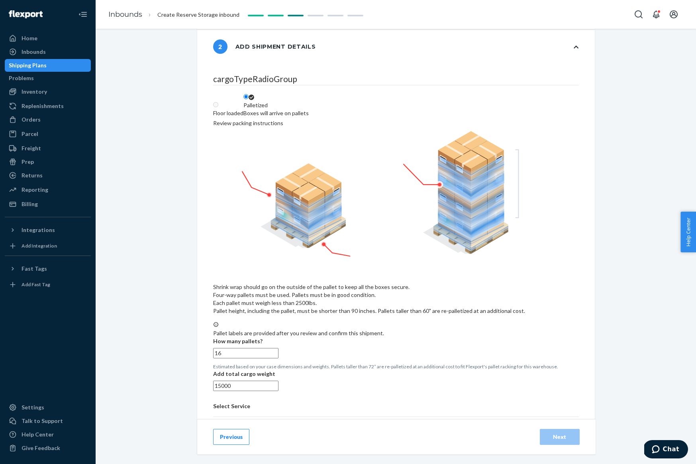
scroll to position [295, 0]
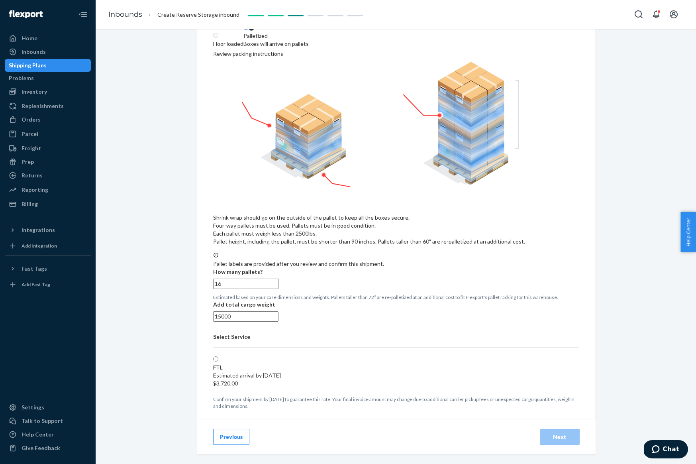
click at [236, 437] on button "Previous" at bounding box center [231, 437] width 36 height 16
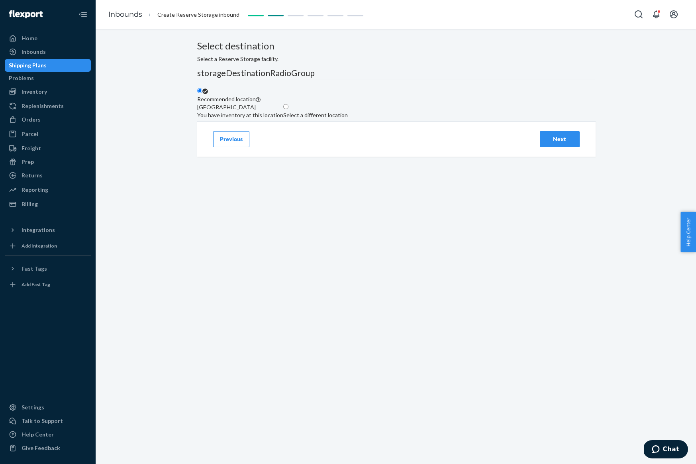
click at [348, 119] on div "Select a different location" at bounding box center [315, 115] width 65 height 8
click at [288, 109] on input "Select a different location" at bounding box center [285, 106] width 5 height 5
radio input "true"
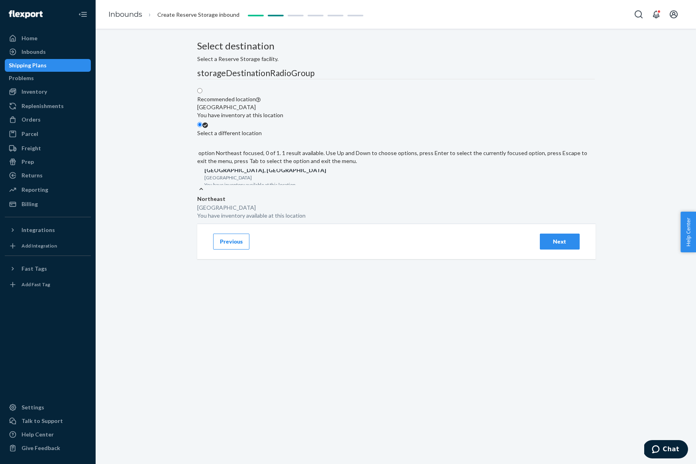
click at [326, 188] on div "[GEOGRAPHIC_DATA] You have inventory available at this location" at bounding box center [265, 181] width 122 height 14
click at [204, 181] on input "option Northeast focused, 0 of 1. 1 result available. Use Up and Down to choose…" at bounding box center [204, 177] width 1 height 8
drag, startPoint x: 412, startPoint y: 216, endPoint x: 355, endPoint y: 214, distance: 57.0
click at [353, 214] on div "[GEOGRAPHIC_DATA] You have inventory available at this location" at bounding box center [396, 212] width 398 height 16
click at [204, 181] on input "option Northeast focused, 0 of 1. 1 result available. Use Up and Down to choose…" at bounding box center [204, 177] width 1 height 8
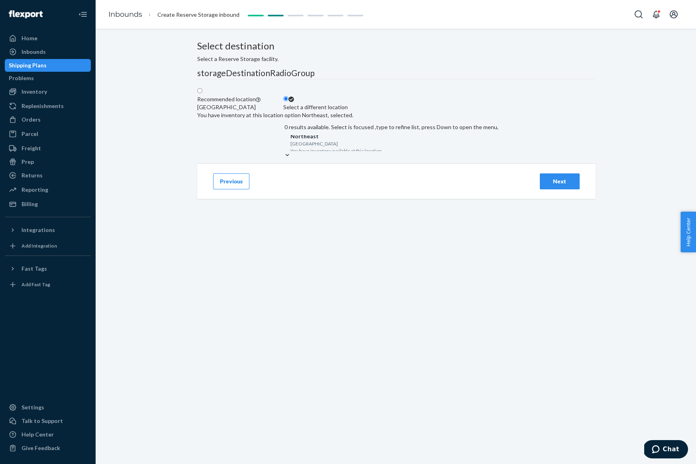
click at [202, 94] on span at bounding box center [202, 91] width 0 height 7
click at [202, 93] on input "Recommended location [GEOGRAPHIC_DATA] You have inventory at this location" at bounding box center [199, 90] width 5 height 5
radio input "true"
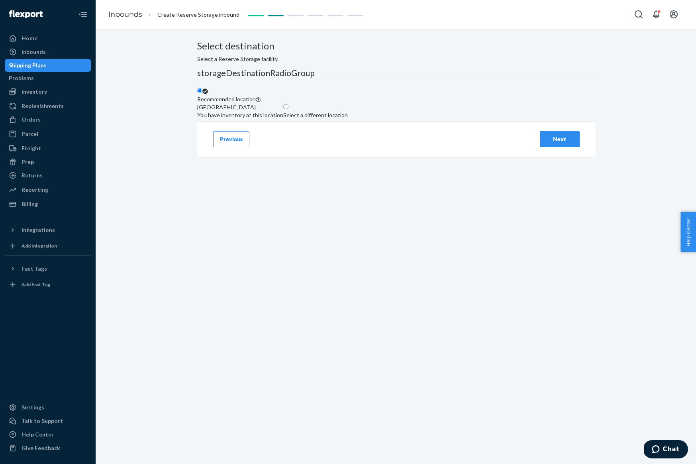
click at [551, 143] on div "Next" at bounding box center [560, 139] width 26 height 8
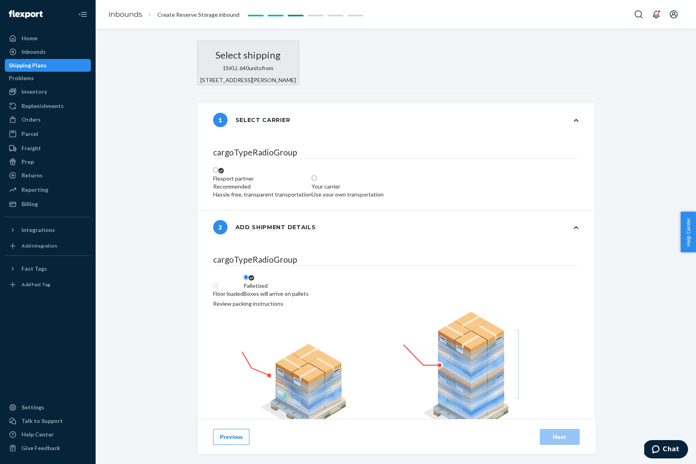
radio input "false"
type input "11"
radio input "false"
click at [233, 435] on button "Previous" at bounding box center [231, 437] width 36 height 16
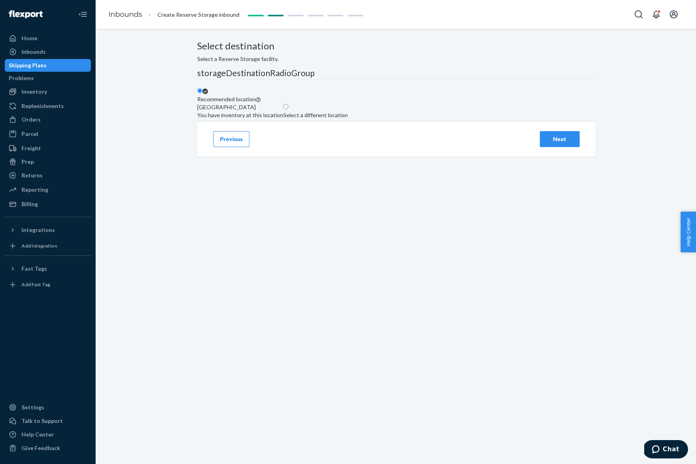
click at [237, 147] on button "Previous" at bounding box center [231, 139] width 36 height 16
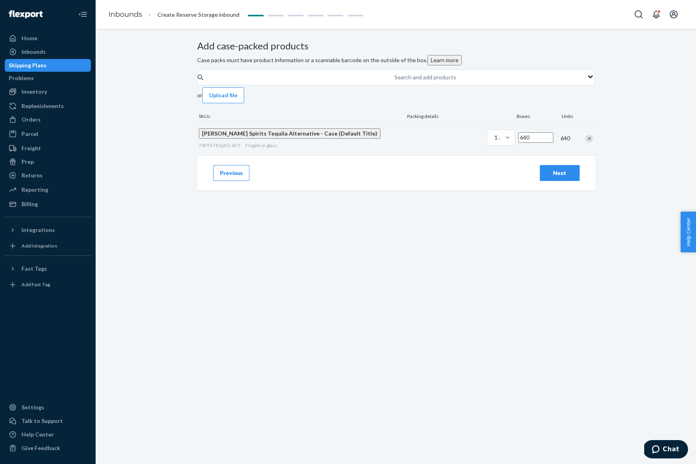
click at [560, 177] on div "Next" at bounding box center [560, 173] width 26 height 8
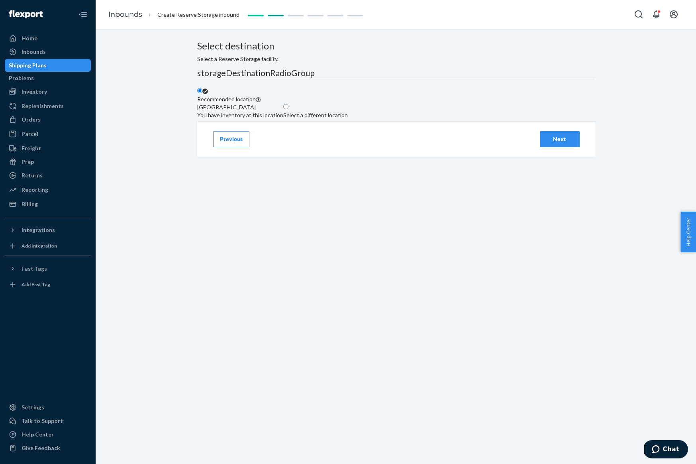
click at [570, 143] on div "Next" at bounding box center [560, 139] width 26 height 8
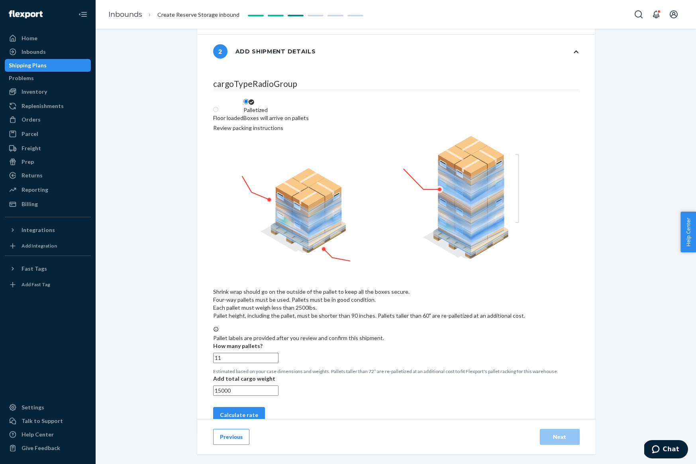
scroll to position [229, 0]
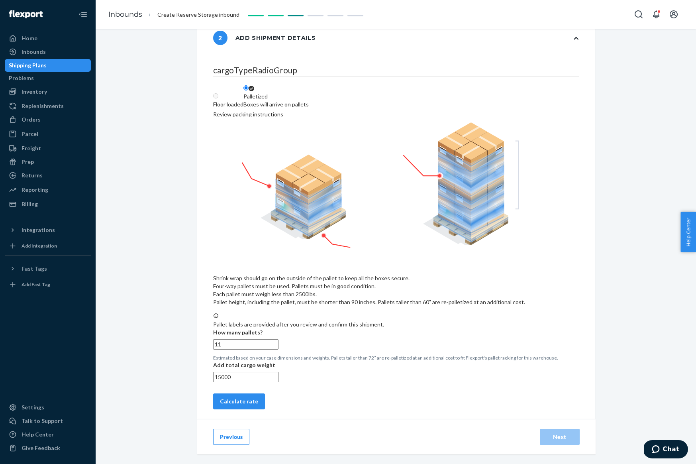
click at [225, 339] on input "11" at bounding box center [245, 344] width 65 height 10
radio input "false"
type input "1"
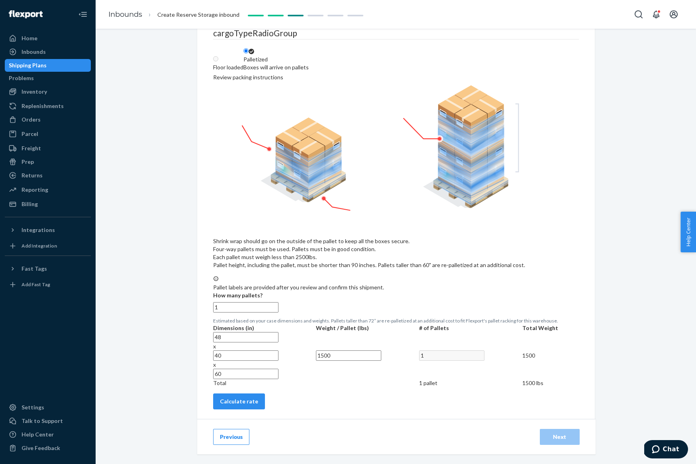
radio input "false"
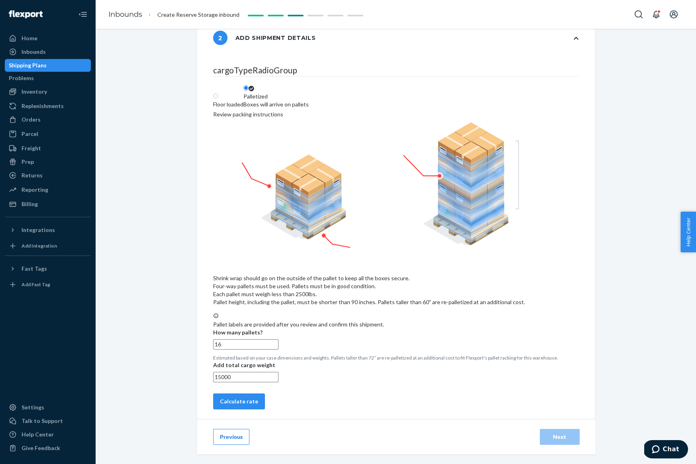
type input "16"
click at [283, 373] on div "15000" at bounding box center [396, 377] width 366 height 10
click at [278, 373] on input "15000" at bounding box center [245, 377] width 65 height 10
click at [265, 401] on button "Calculate rate" at bounding box center [239, 401] width 52 height 16
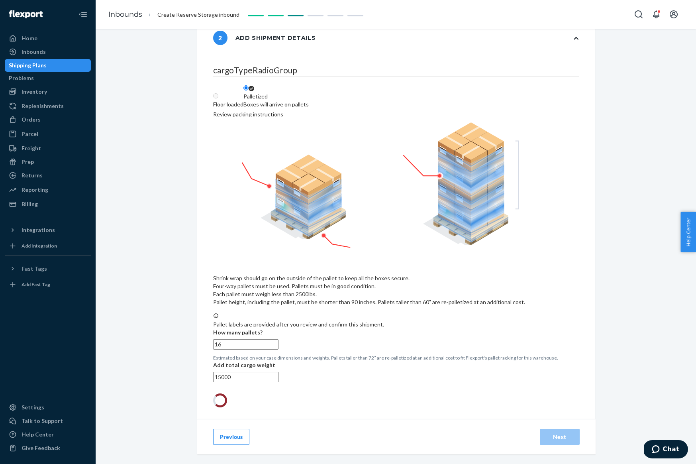
click at [332, 354] on p "Estimated based on your case dimensions and weights. Pallets taller than 72” ar…" at bounding box center [396, 357] width 366 height 7
radio input "false"
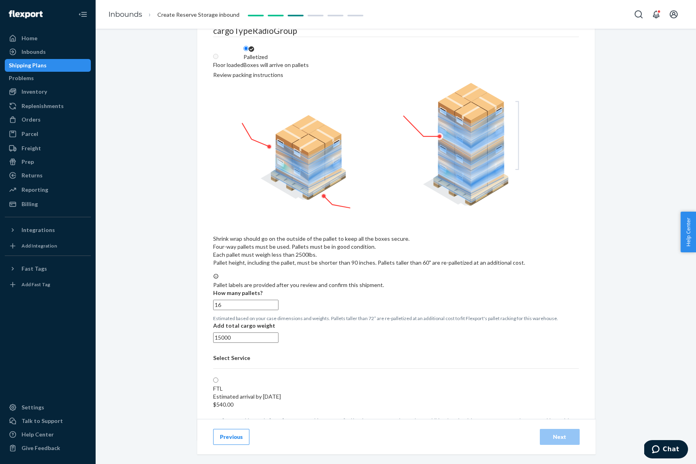
scroll to position [295, 0]
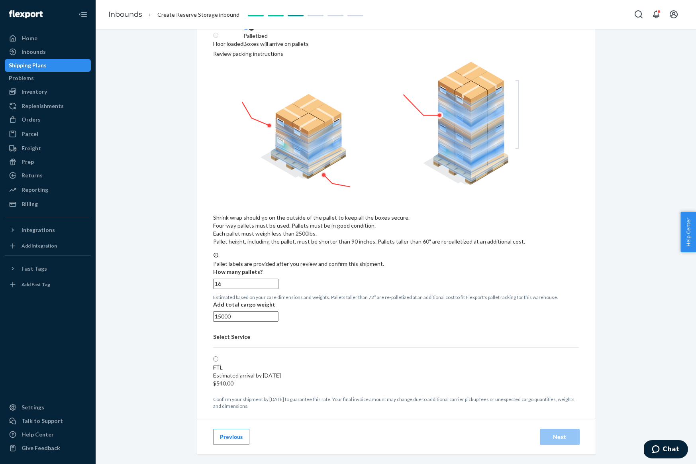
click at [281, 363] on p "FTL" at bounding box center [247, 367] width 68 height 8
click at [218, 358] on input "FTL Estimated arrival by [DATE] $540.00" at bounding box center [215, 358] width 5 height 5
radio input "true"
radio input "false"
click at [547, 431] on button "Next" at bounding box center [560, 437] width 40 height 16
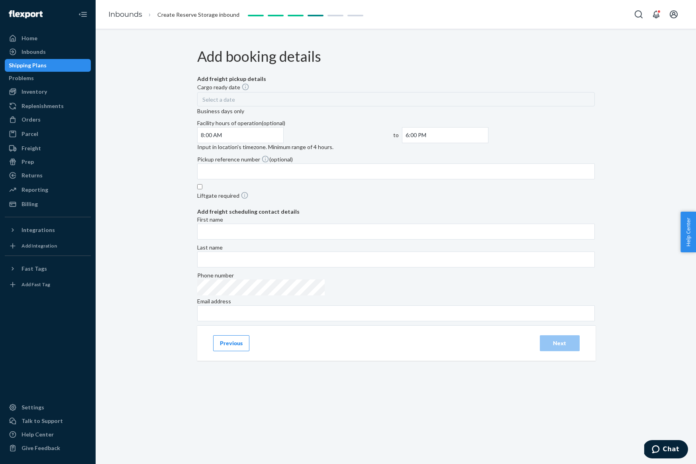
click at [235, 103] on span "Select a date" at bounding box center [218, 99] width 33 height 7
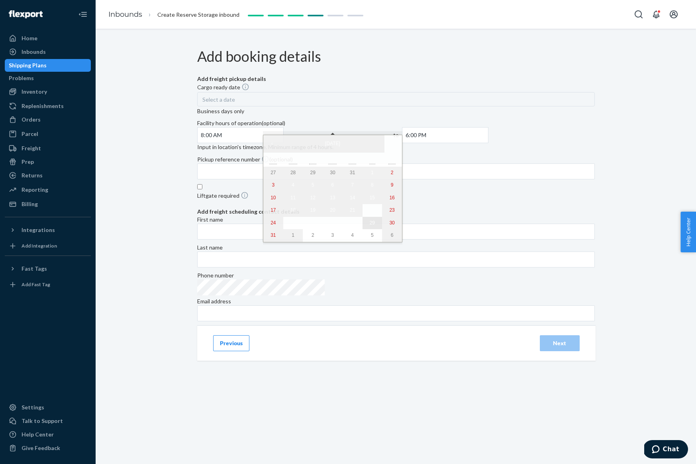
click at [363, 226] on button "29" at bounding box center [373, 223] width 20 height 13
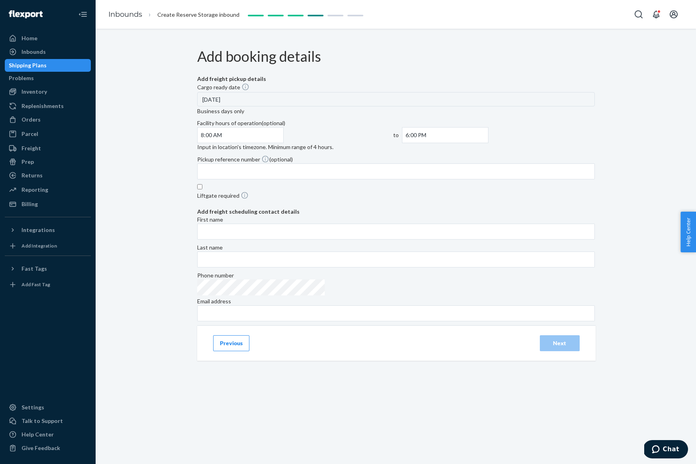
click at [312, 106] on div "[DATE]" at bounding box center [396, 99] width 398 height 14
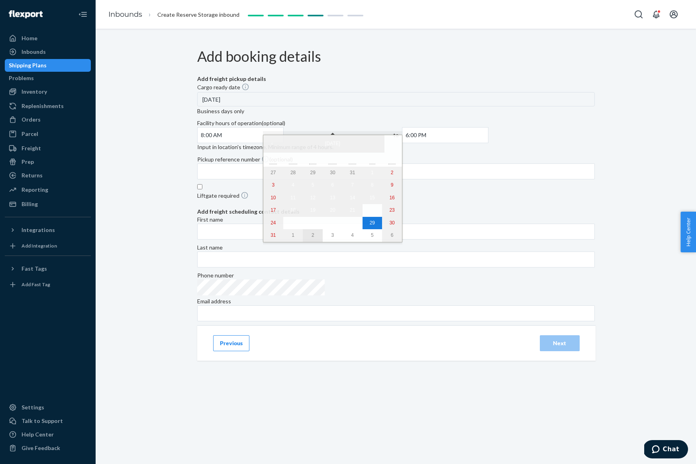
click at [312, 238] on abbr "2" at bounding box center [313, 235] width 3 height 6
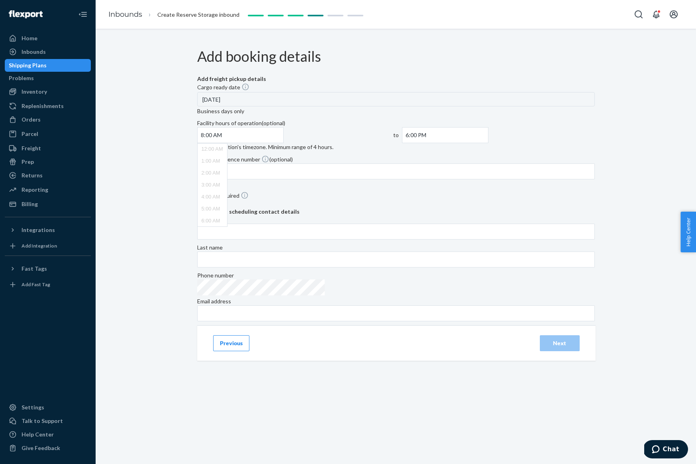
click at [284, 127] on input "8:00 AM" at bounding box center [240, 135] width 87 height 16
click at [227, 195] on li "10:00 AM" at bounding box center [213, 194] width 30 height 12
type input "10:00 AM"
click at [483, 127] on input "6:00 PM" at bounding box center [445, 135] width 87 height 16
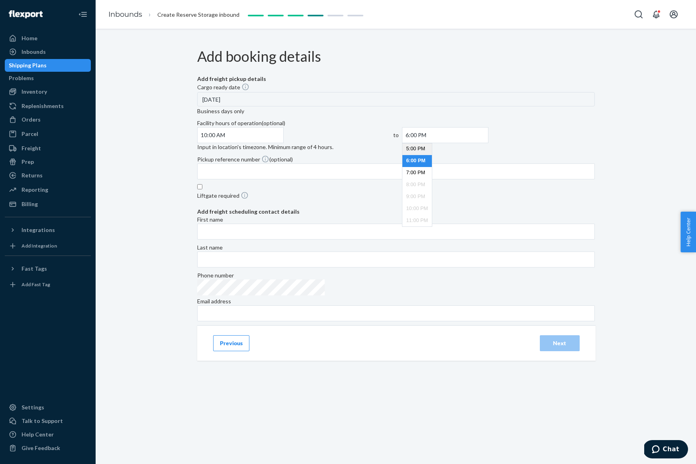
scroll to position [194, 0]
click at [432, 141] on li "3:00 PM" at bounding box center [417, 135] width 30 height 12
type input "3:00 PM"
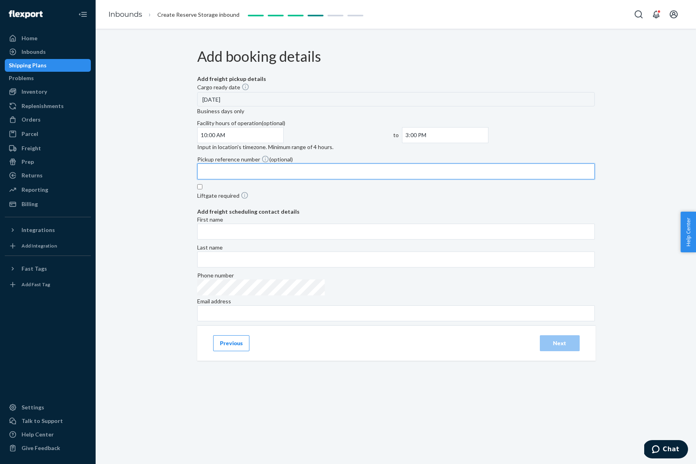
click at [327, 163] on input "Pickup reference number (optional)" at bounding box center [396, 171] width 398 height 16
type input "[PERSON_NAME] POSPIRITS-202507B"
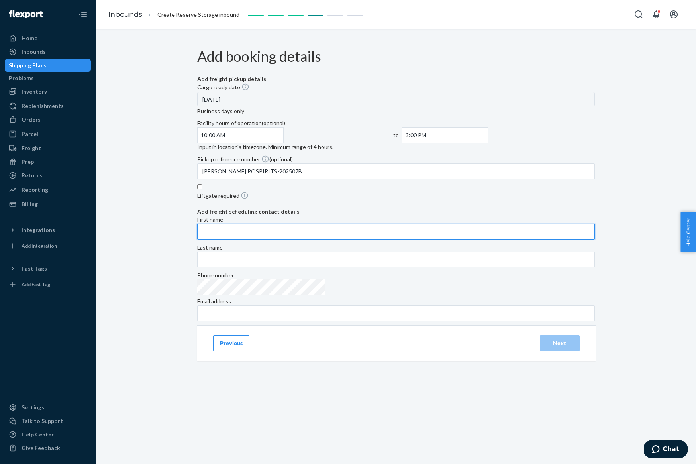
click at [286, 239] on input "First name" at bounding box center [396, 232] width 398 height 16
type input "[PERSON_NAME]"
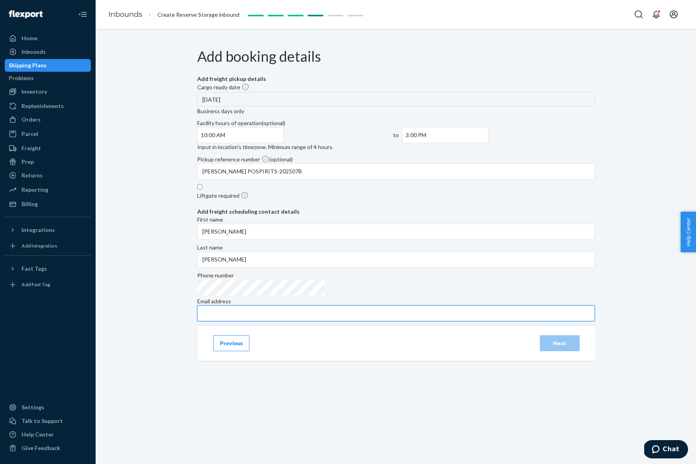
click at [449, 305] on input "Email address" at bounding box center [396, 313] width 398 height 16
paste input "[PERSON_NAME][EMAIL_ADDRESS][DOMAIN_NAME]"
type input "[PERSON_NAME][EMAIL_ADDRESS][DOMAIN_NAME]"
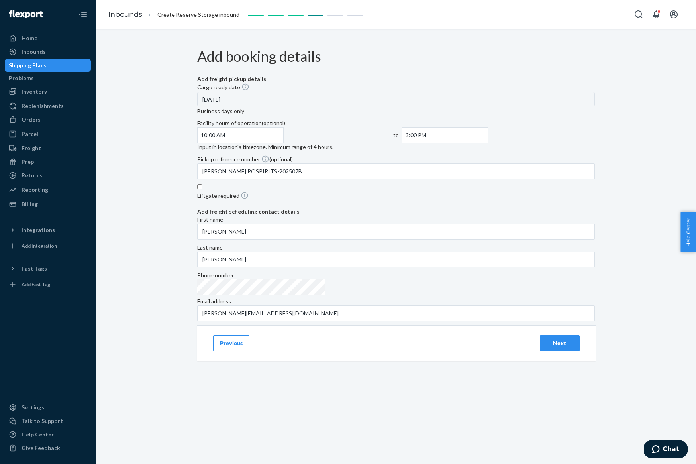
click at [486, 318] on div "Add booking details Add freight pickup details Cargo ready date [DATE] Business…" at bounding box center [396, 182] width 398 height 291
click at [547, 347] on div "Next" at bounding box center [560, 343] width 26 height 8
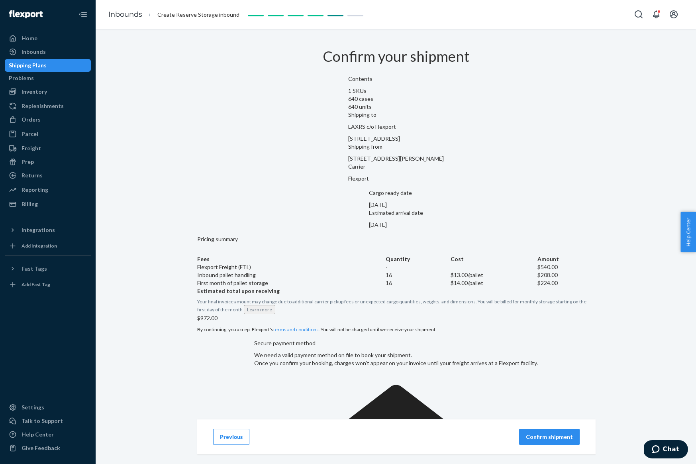
click at [547, 435] on p "Confirm shipment" at bounding box center [549, 437] width 47 height 8
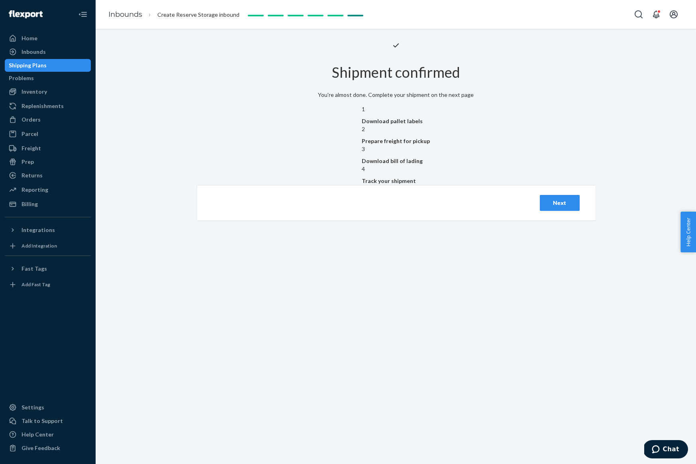
click at [559, 211] on button "Next" at bounding box center [560, 203] width 40 height 16
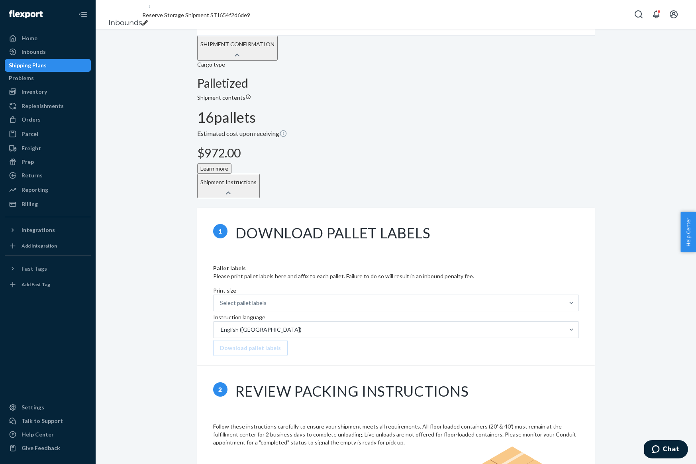
scroll to position [184, 0]
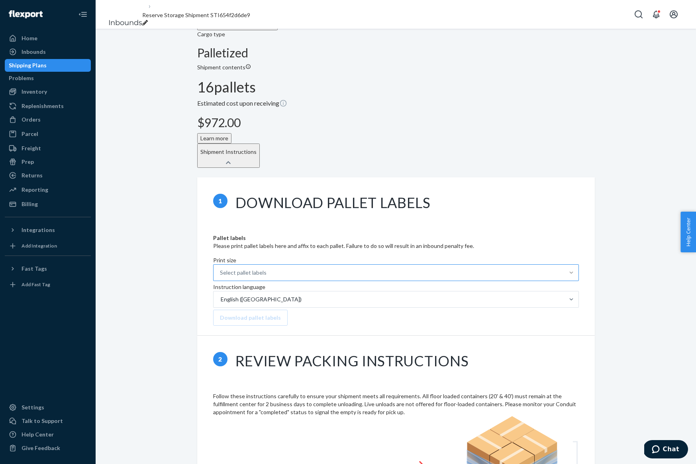
click at [564, 269] on div at bounding box center [571, 273] width 14 height 8
click at [221, 269] on input "Print size Select pallet labels" at bounding box center [220, 273] width 1 height 8
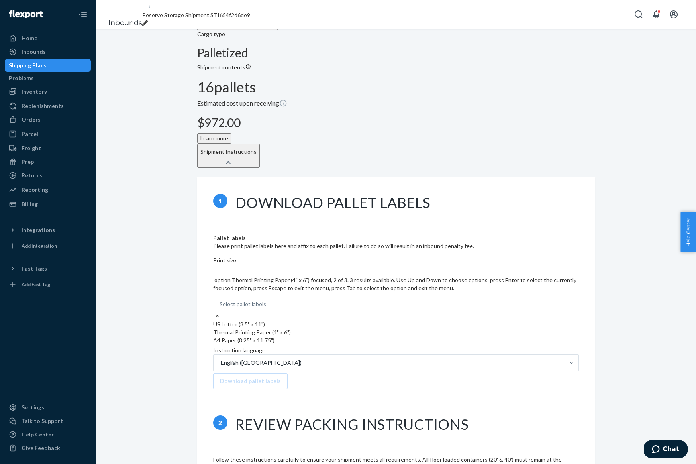
click at [325, 328] on div "Thermal Printing Paper (4" x 6")" at bounding box center [396, 332] width 366 height 8
click at [220, 300] on input "Print size option Thermal Printing Paper (4" x 6") focused, 2 of 3. 3 results a…" at bounding box center [220, 304] width 1 height 8
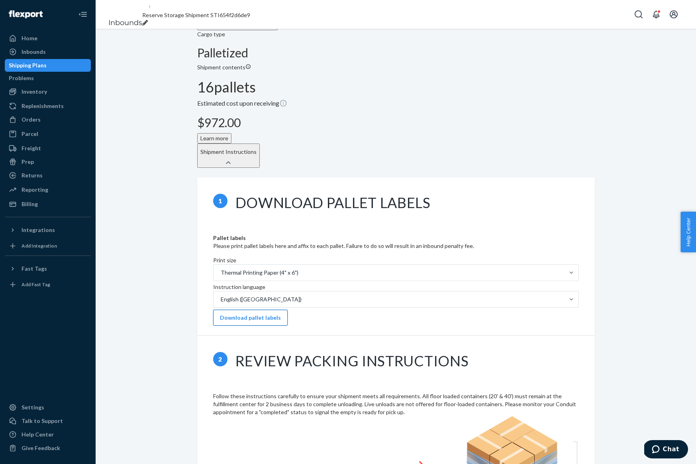
click at [284, 310] on button "Download pallet labels" at bounding box center [250, 318] width 75 height 16
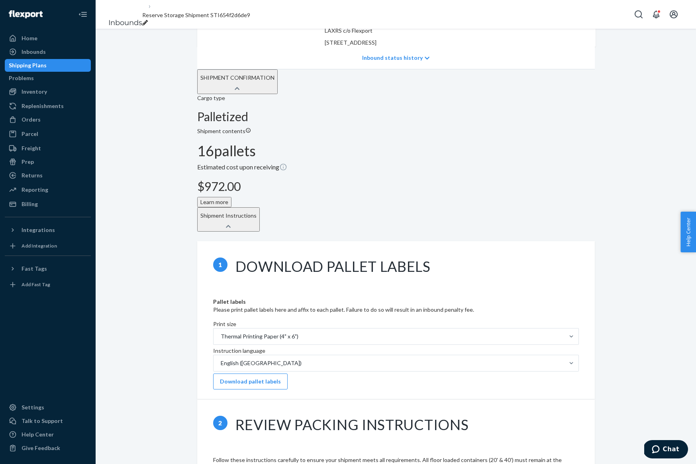
scroll to position [0, 0]
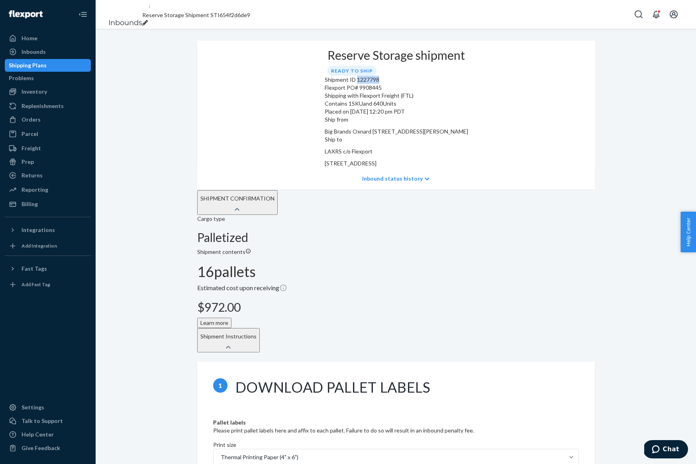
drag, startPoint x: 273, startPoint y: 114, endPoint x: 249, endPoint y: 113, distance: 23.9
click at [325, 84] on div "Shipment ID 1227798" at bounding box center [396, 80] width 143 height 8
copy div "1227798"
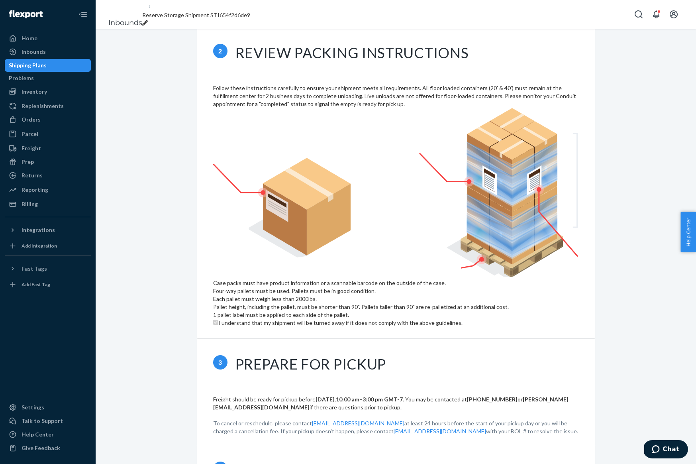
scroll to position [543, 0]
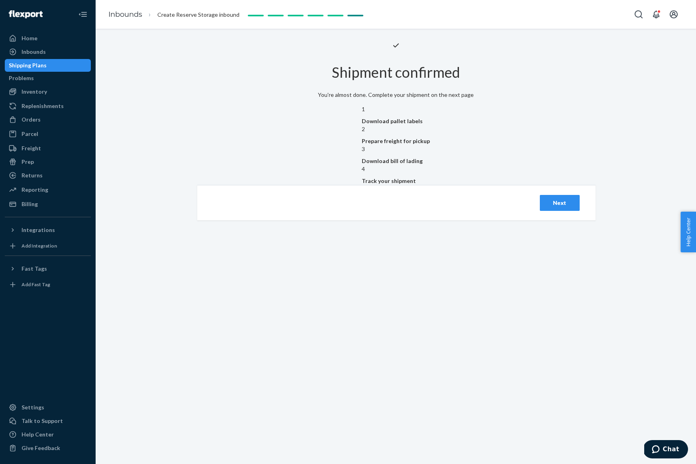
click at [566, 211] on button "Next" at bounding box center [560, 203] width 40 height 16
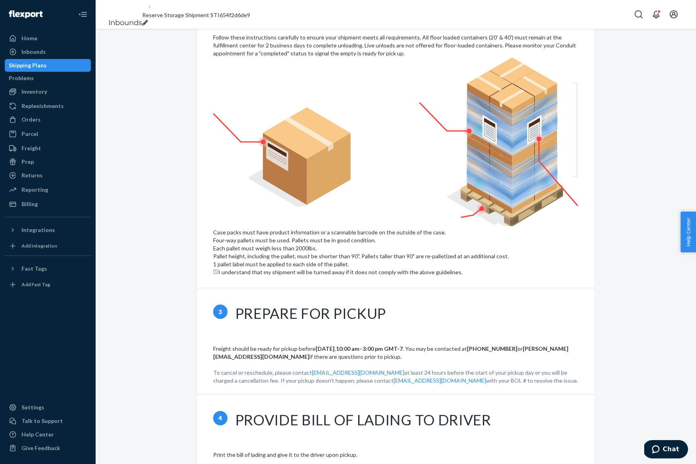
scroll to position [543, 0]
